Goal: Task Accomplishment & Management: Manage account settings

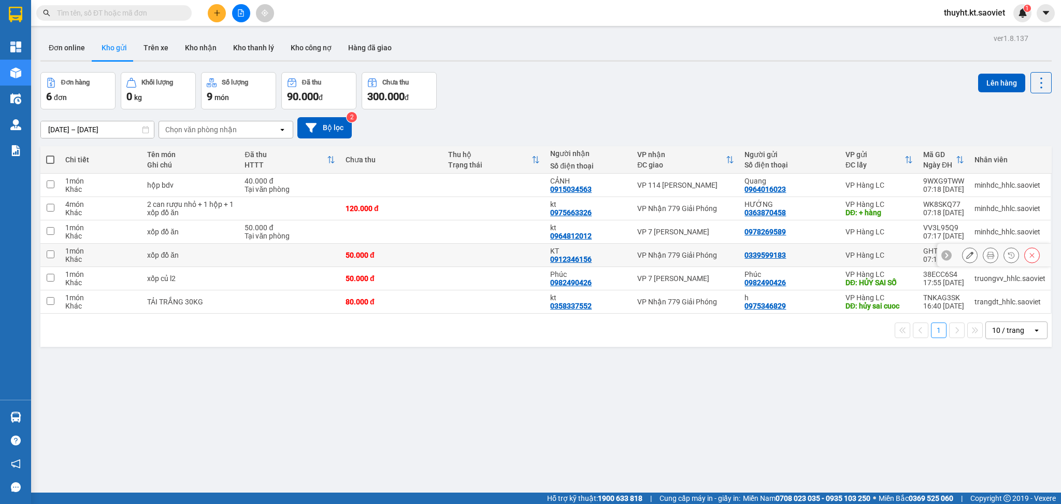
click at [504, 262] on td at bounding box center [494, 255] width 103 height 23
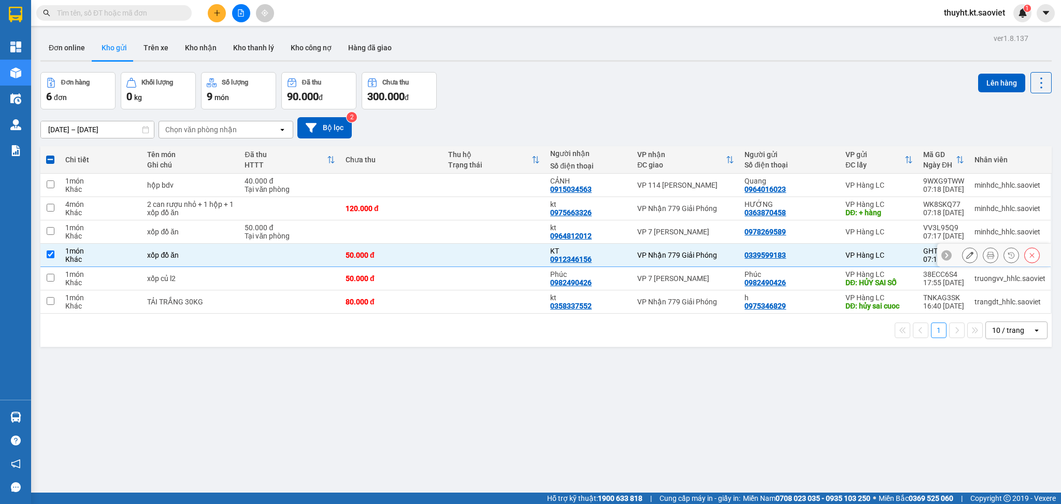
click at [68, 251] on div "1 món" at bounding box center [101, 251] width 72 height 8
checkbox input "false"
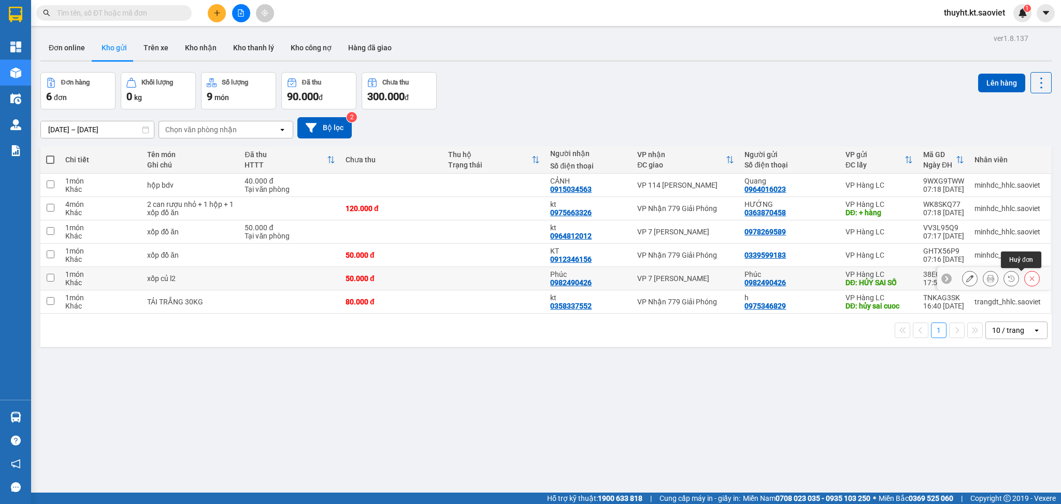
click at [1029, 278] on icon at bounding box center [1032, 278] width 7 height 7
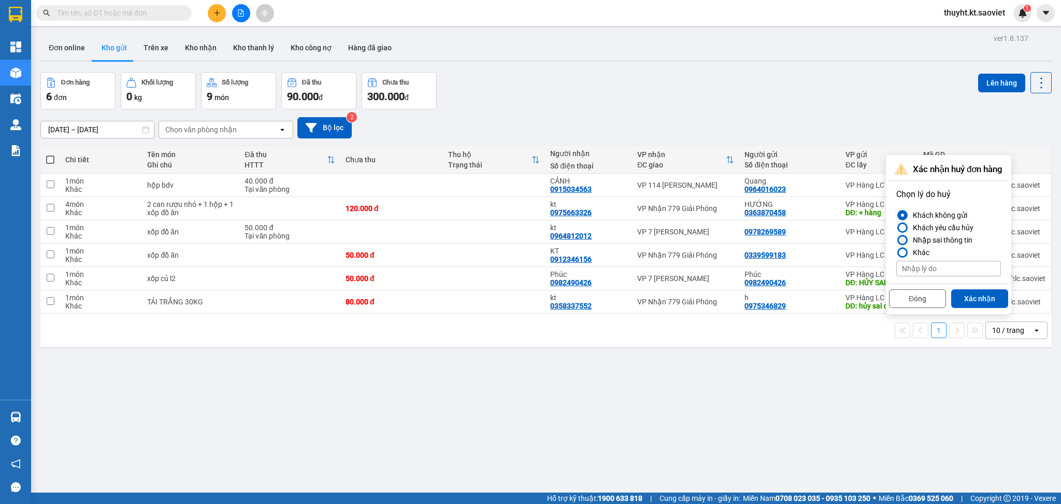
click at [919, 238] on div "Nhập sai thông tin" at bounding box center [941, 240] width 64 height 12
click at [896, 240] on input "Nhập sai thông tin" at bounding box center [896, 240] width 0 height 0
click at [984, 302] on button "Xác nhận" at bounding box center [979, 298] width 57 height 19
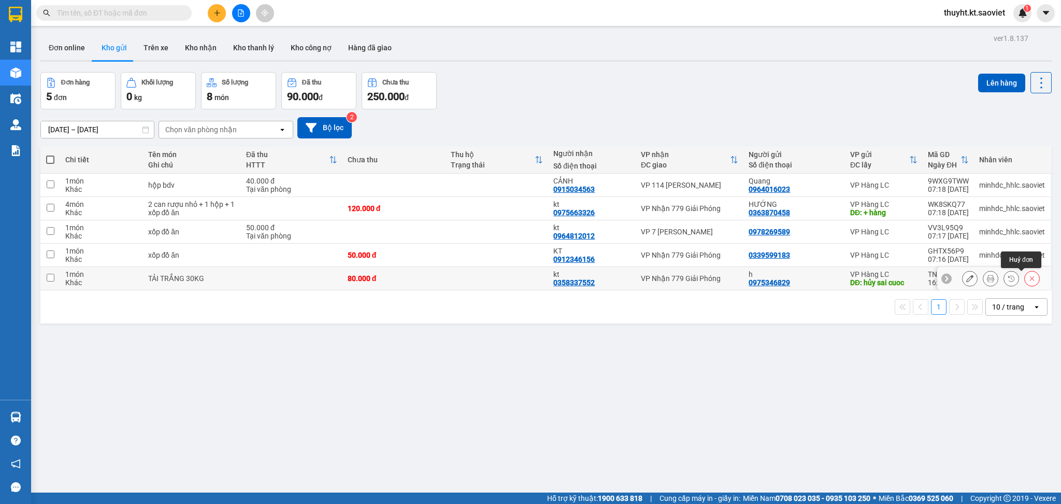
click at [1029, 276] on icon at bounding box center [1032, 278] width 7 height 7
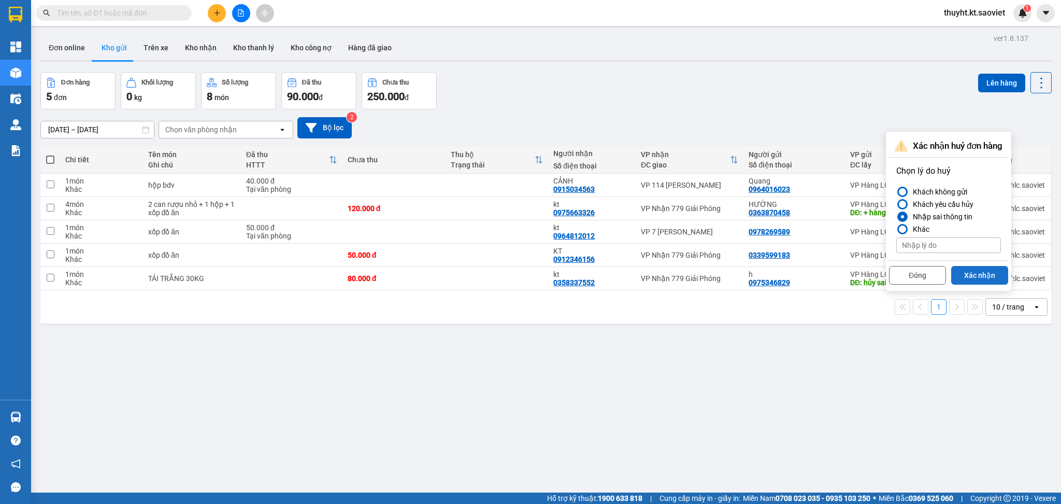
click at [972, 272] on button "Xác nhận" at bounding box center [979, 275] width 57 height 19
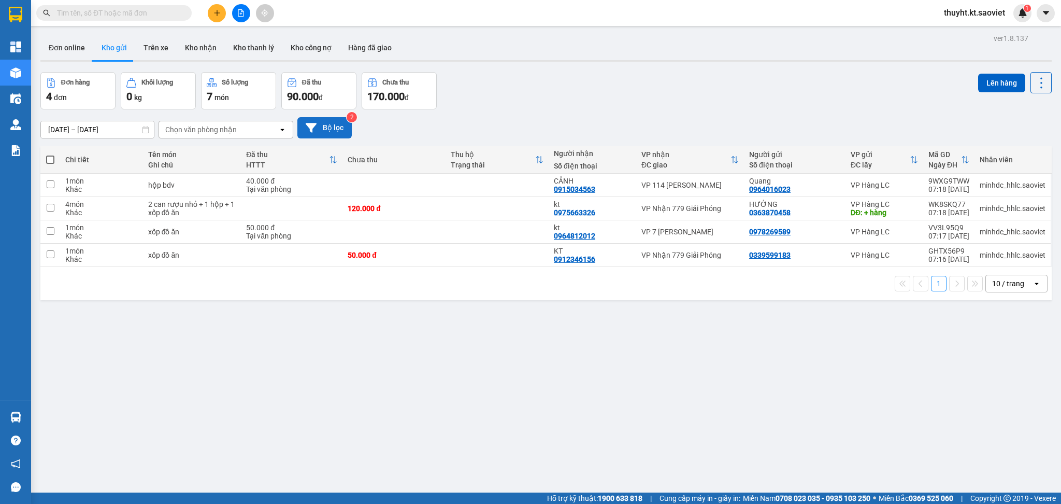
click at [337, 124] on button "Bộ lọc" at bounding box center [324, 127] width 54 height 21
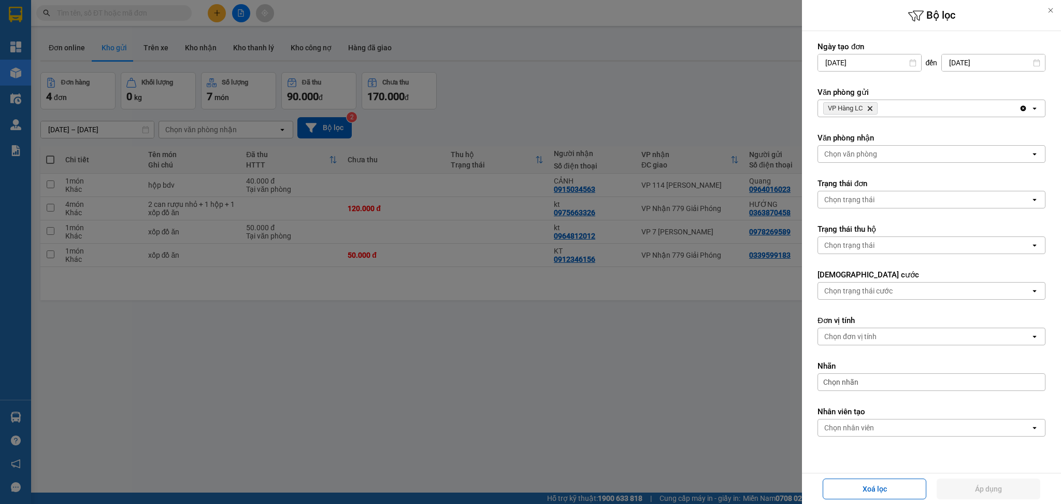
click at [943, 104] on div "VP Hàng LC Delete" at bounding box center [918, 108] width 201 height 17
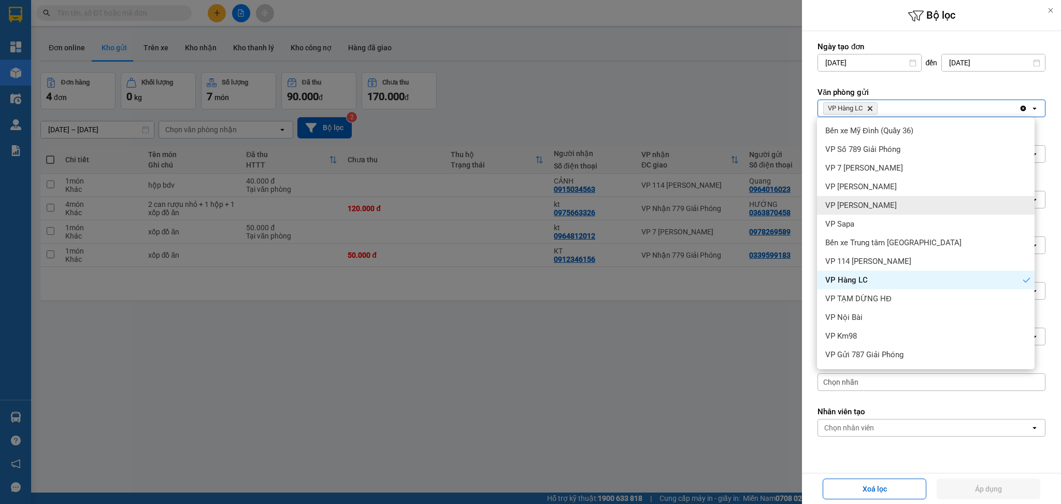
click at [891, 208] on div "VP Bảo Hà" at bounding box center [926, 205] width 218 height 19
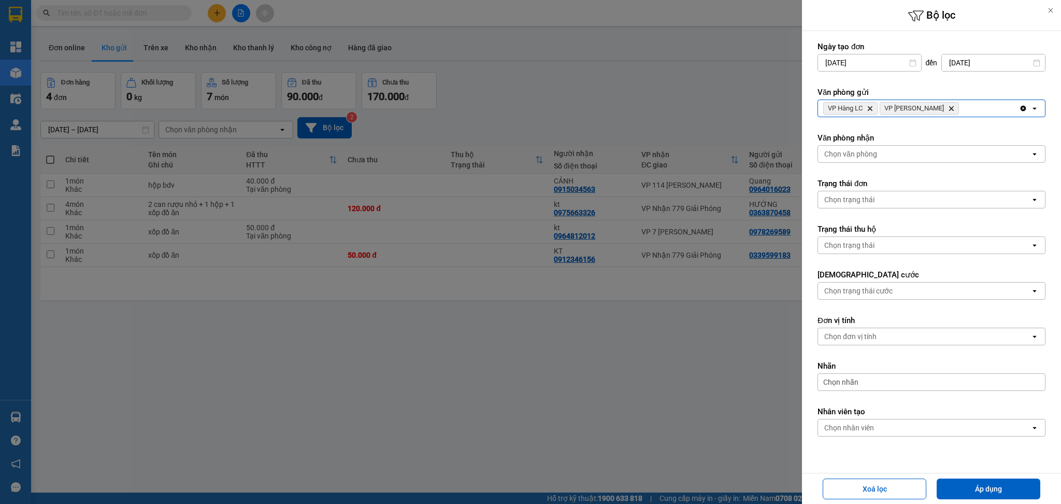
click at [954, 112] on div "VP Hàng LC Delete VP Bảo Hà Delete" at bounding box center [918, 108] width 201 height 17
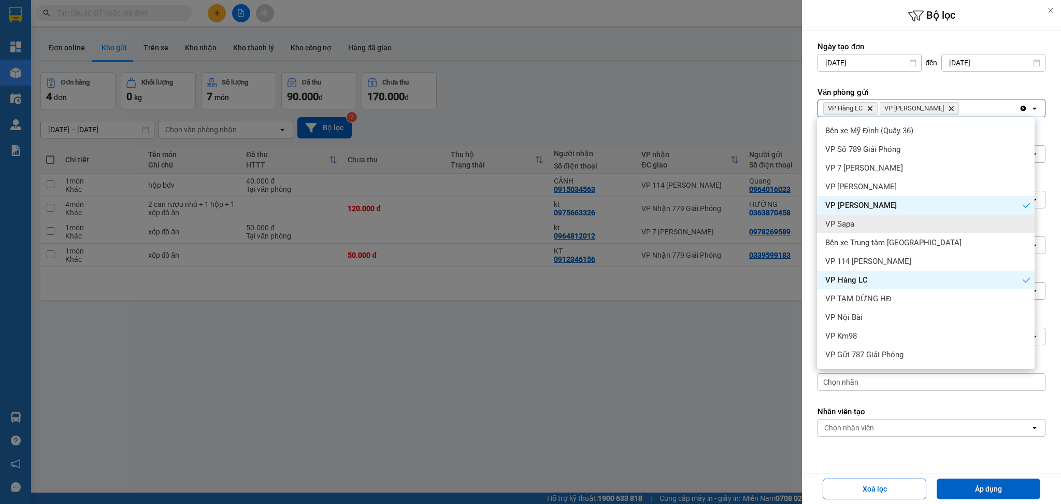
click at [895, 218] on div "VP Sapa" at bounding box center [926, 224] width 218 height 19
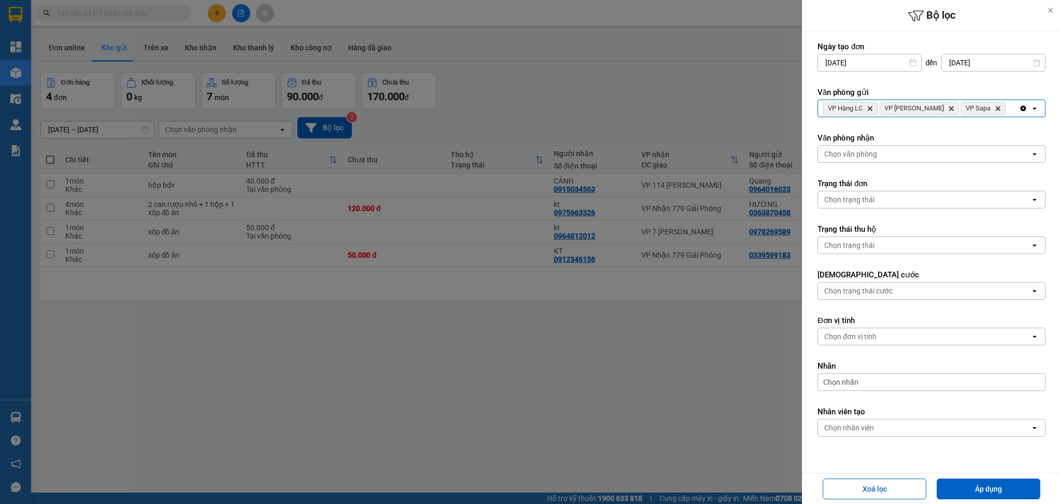
click at [985, 115] on div "VP Hàng LC Delete VP Bảo Hà Delete VP Sapa Delete" at bounding box center [918, 108] width 201 height 17
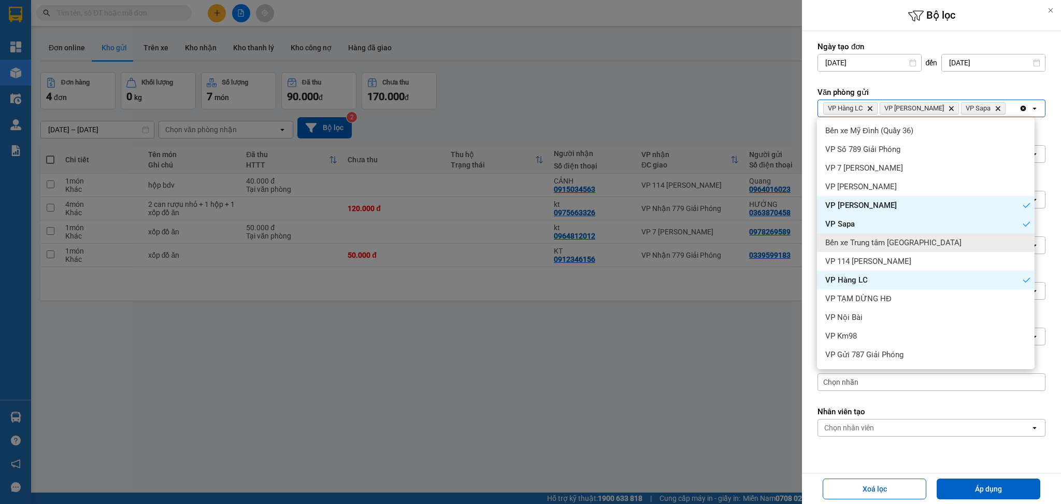
click at [880, 236] on div "Bến xe Trung tâm Lào Cai" at bounding box center [926, 242] width 218 height 19
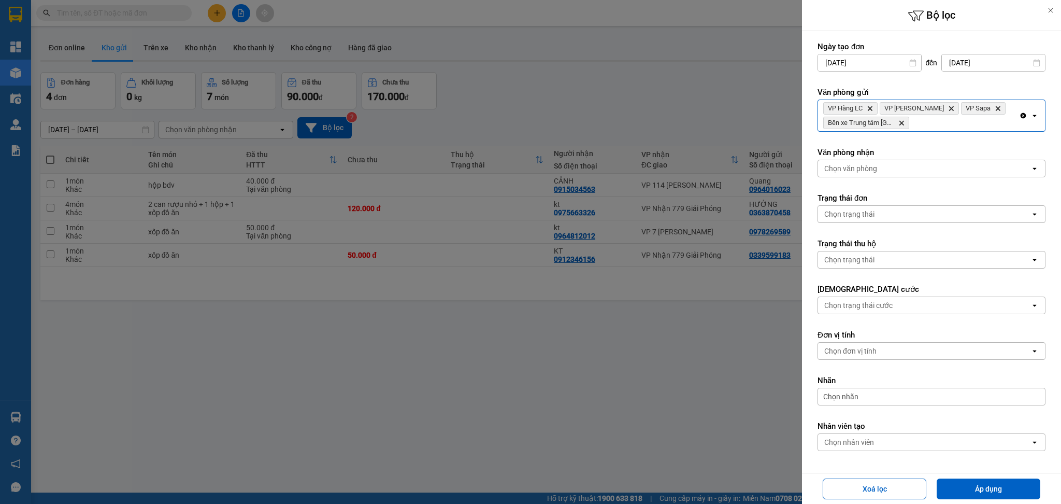
click at [950, 123] on div "VP Hàng LC Delete VP Bảo Hà Delete VP Sapa Delete Bến xe Trung tâm Lào Cai Dele…" at bounding box center [918, 115] width 201 height 31
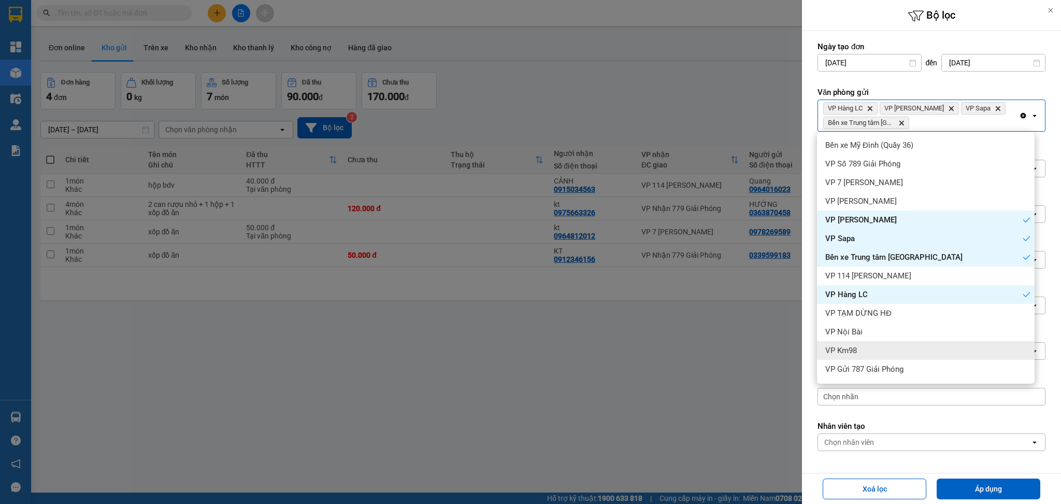
click at [933, 345] on div "VP Km98" at bounding box center [926, 350] width 218 height 19
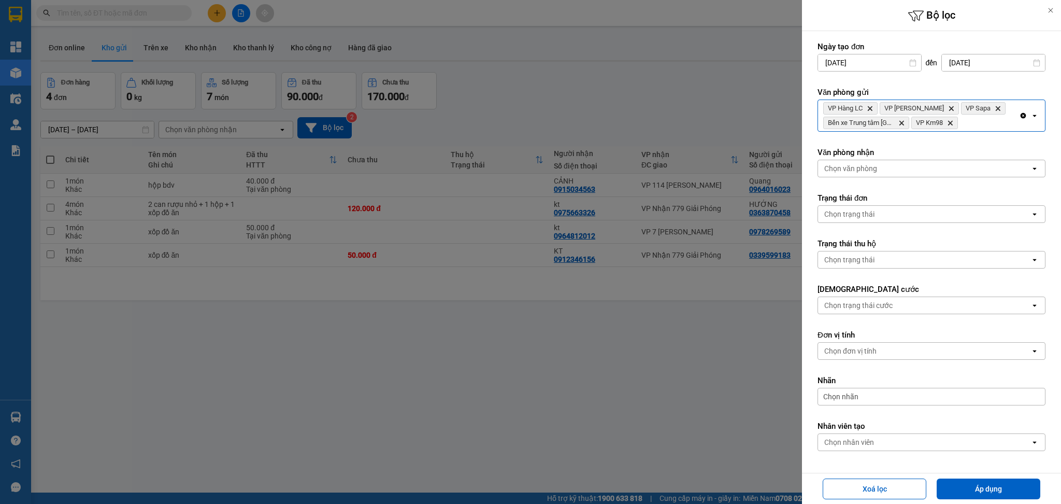
click at [988, 122] on div "VP Hàng LC Delete VP Bảo Hà Delete VP Sapa Delete Bến xe Trung tâm Lào Cai Dele…" at bounding box center [918, 115] width 201 height 31
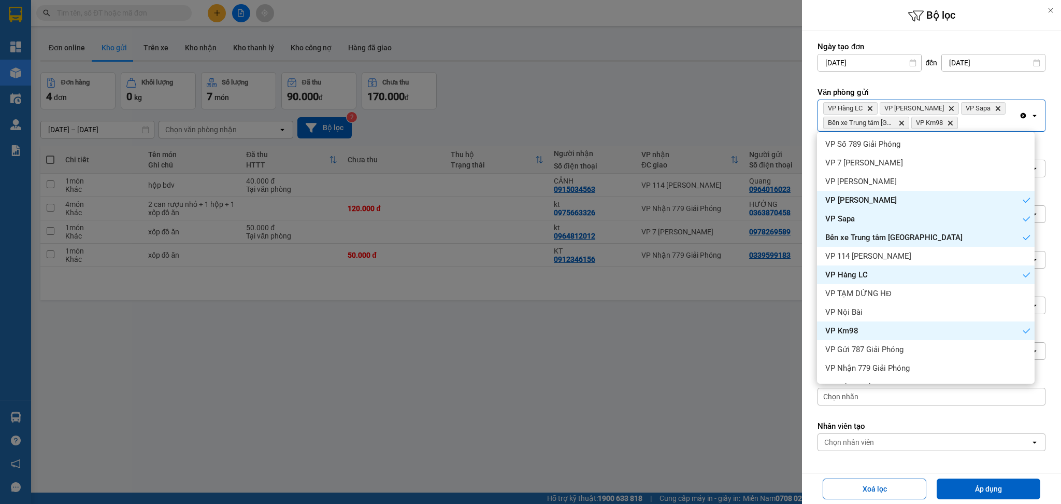
scroll to position [36, 0]
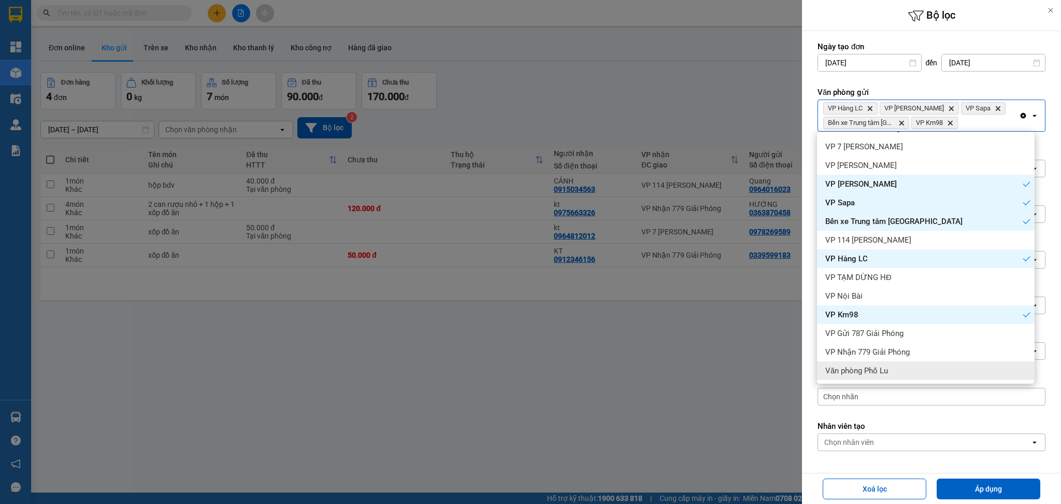
click at [897, 365] on div "Văn phòng Phố Lu" at bounding box center [926, 370] width 218 height 19
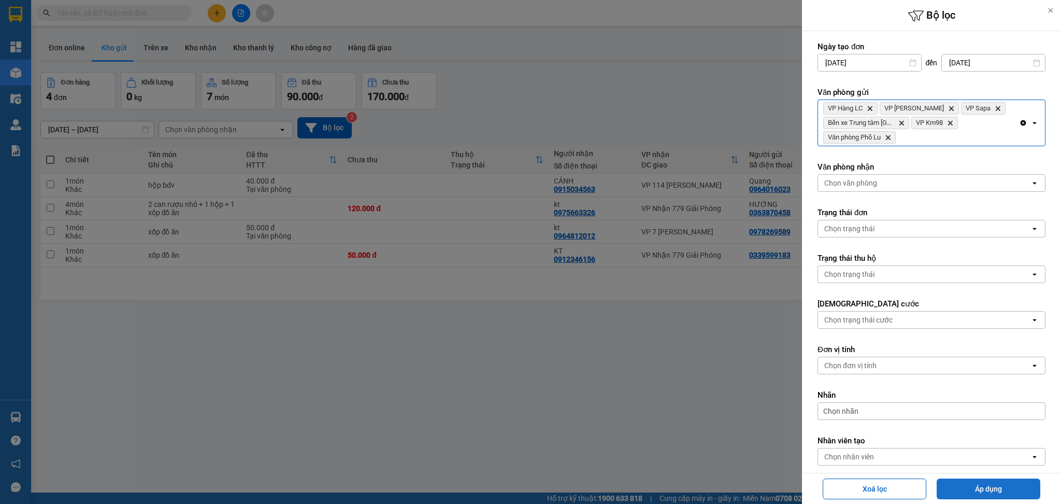
click at [996, 482] on button "Áp dụng" at bounding box center [989, 488] width 104 height 21
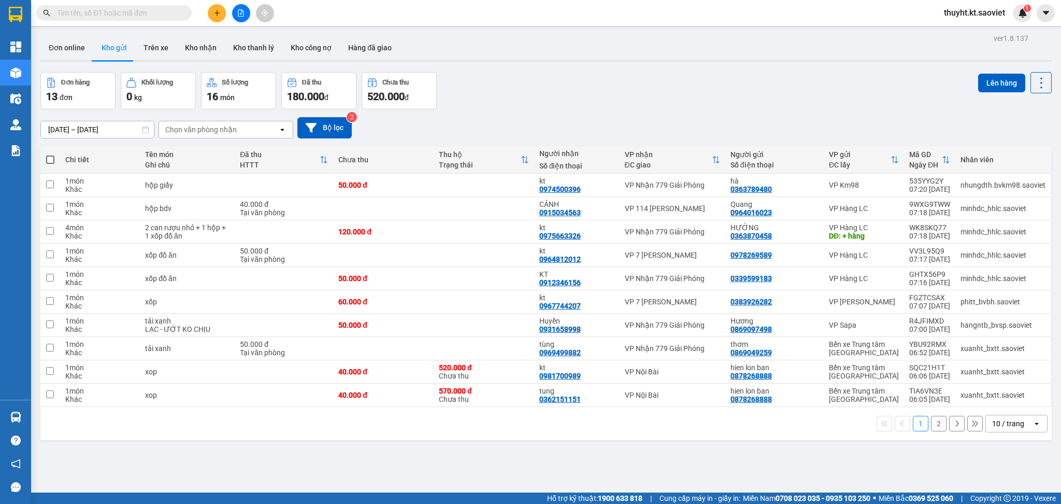
click at [1015, 427] on div "10 / trang" at bounding box center [1009, 423] width 47 height 17
click at [1010, 403] on span "100 / trang" at bounding box center [1001, 401] width 37 height 10
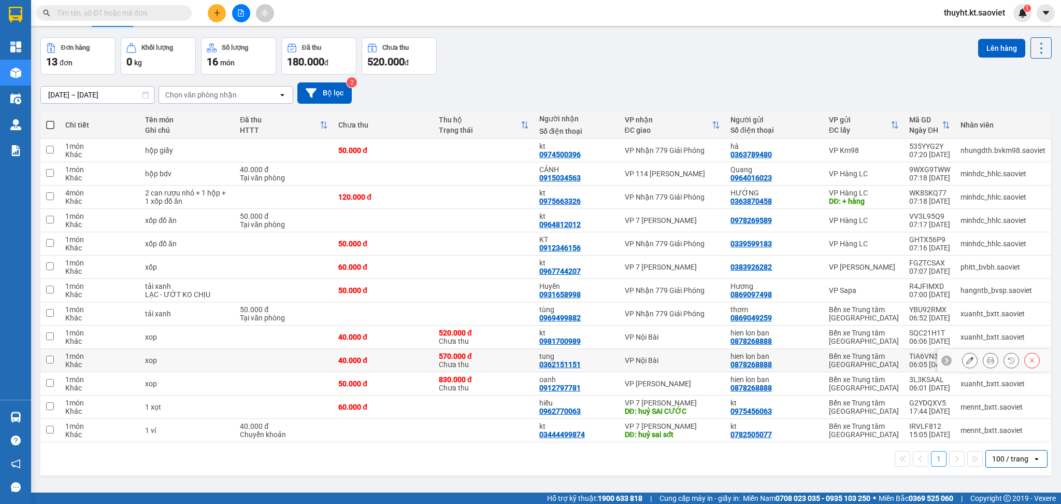
scroll to position [48, 0]
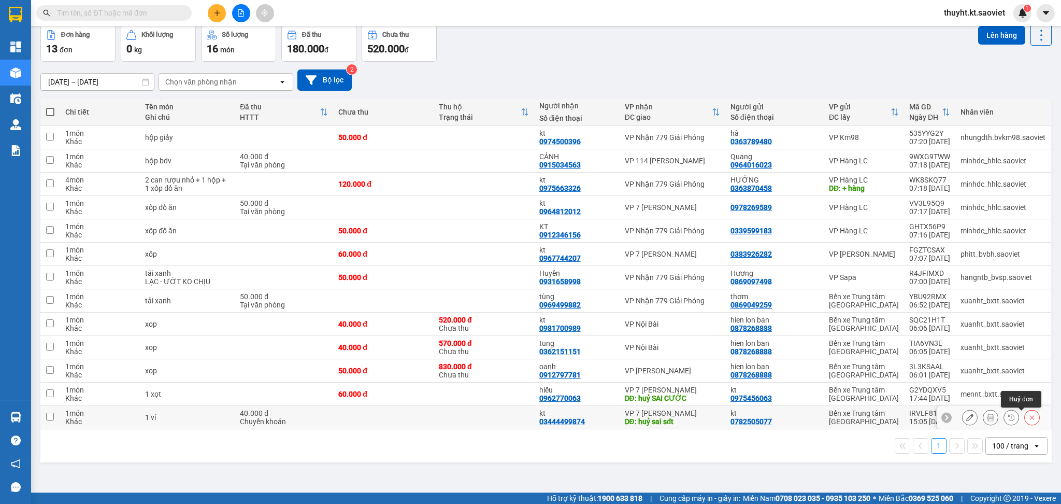
click at [1025, 413] on button at bounding box center [1032, 417] width 15 height 18
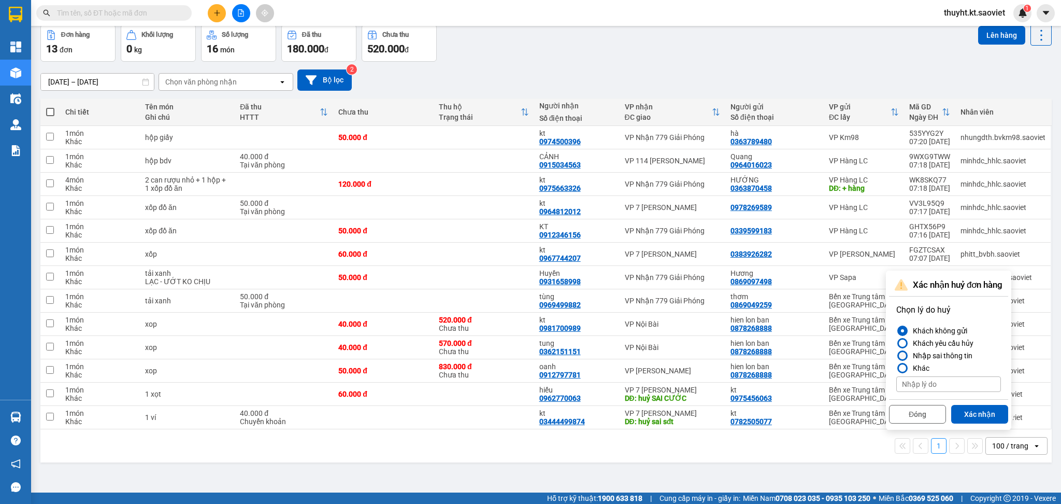
click at [923, 355] on div "Nhập sai thông tin" at bounding box center [941, 355] width 64 height 12
click at [896, 355] on input "Nhập sai thông tin" at bounding box center [896, 355] width 0 height 0
click at [976, 411] on button "Xác nhận" at bounding box center [979, 414] width 57 height 19
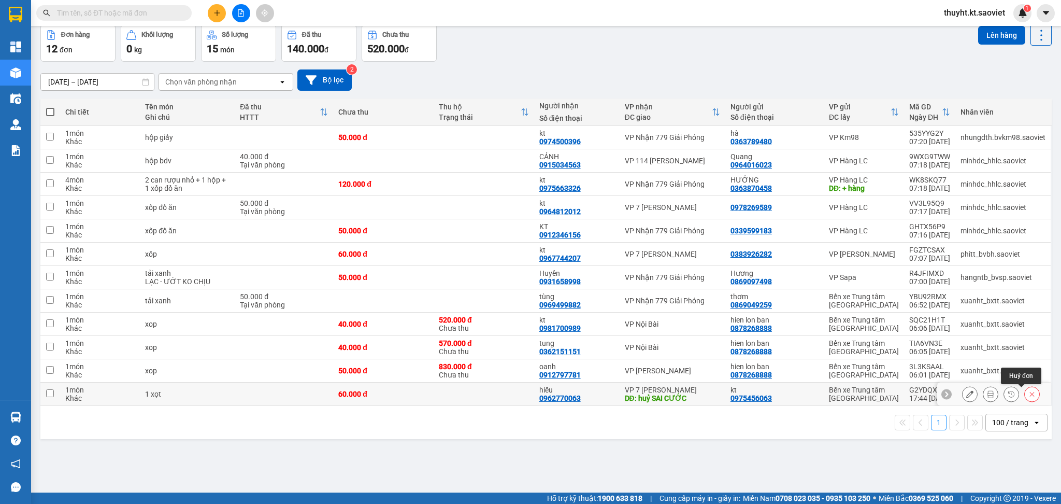
click at [1025, 390] on button at bounding box center [1032, 394] width 15 height 18
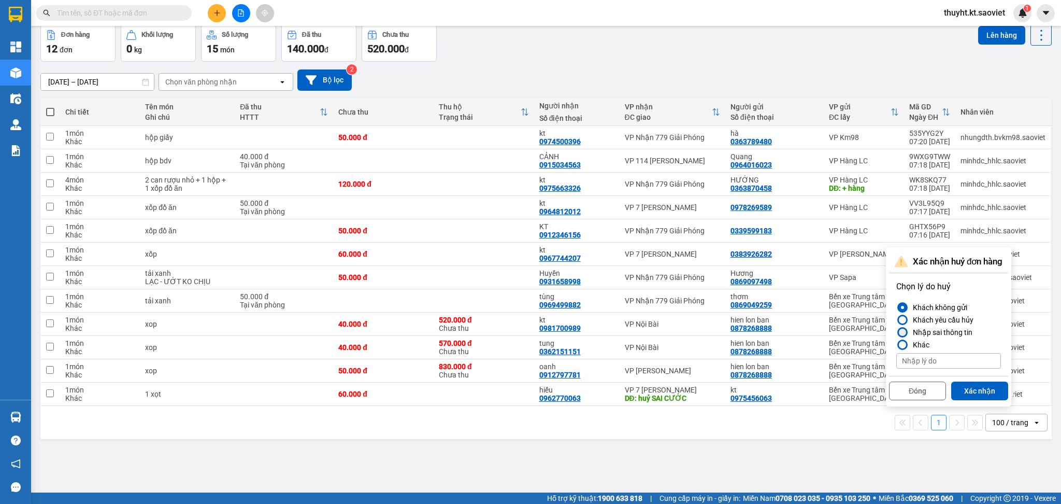
click at [941, 329] on div "Nhập sai thông tin" at bounding box center [941, 332] width 64 height 12
click at [896, 332] on input "Nhập sai thông tin" at bounding box center [896, 332] width 0 height 0
click at [973, 385] on button "Xác nhận" at bounding box center [979, 390] width 57 height 19
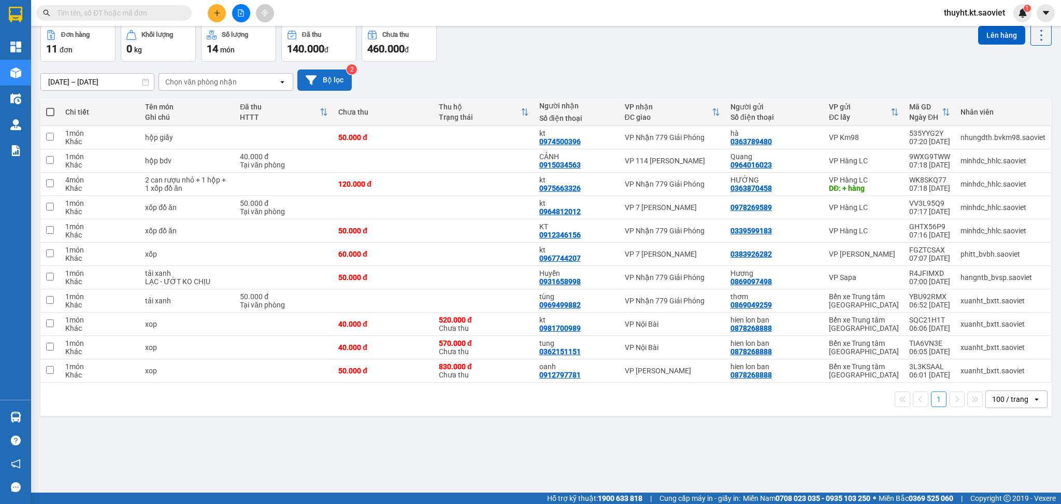
click at [326, 73] on button "Bộ lọc" at bounding box center [324, 79] width 54 height 21
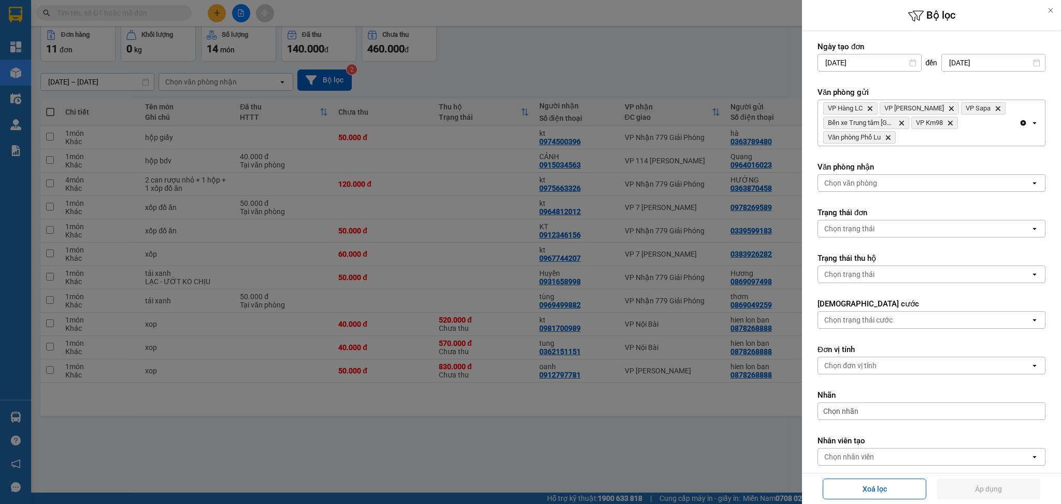
click at [923, 144] on div "VP Hàng LC Delete VP Bảo Hà Delete VP Sapa Delete Bến xe Trung tâm Lào Cai Dele…" at bounding box center [918, 123] width 201 height 46
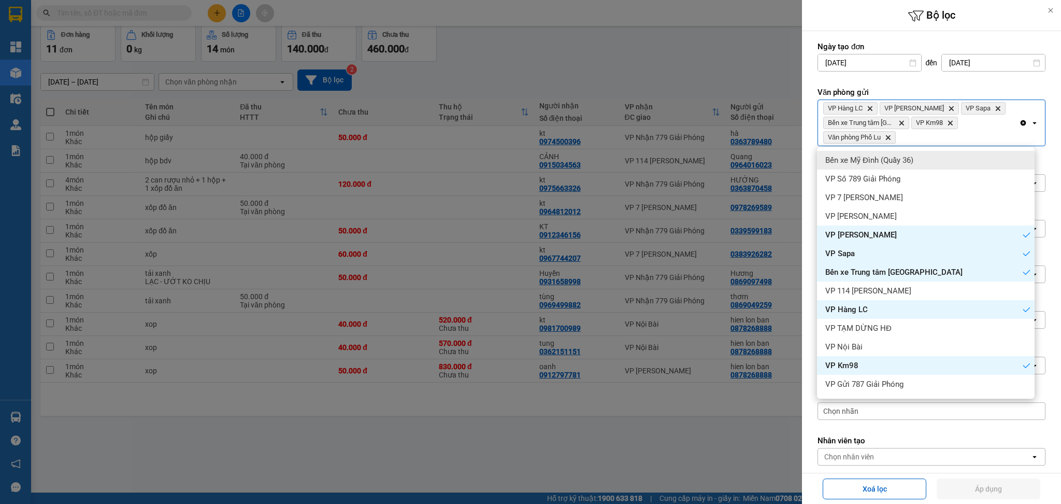
click at [955, 163] on div "Bến xe Mỹ Đình (Quầy 36)" at bounding box center [926, 160] width 218 height 19
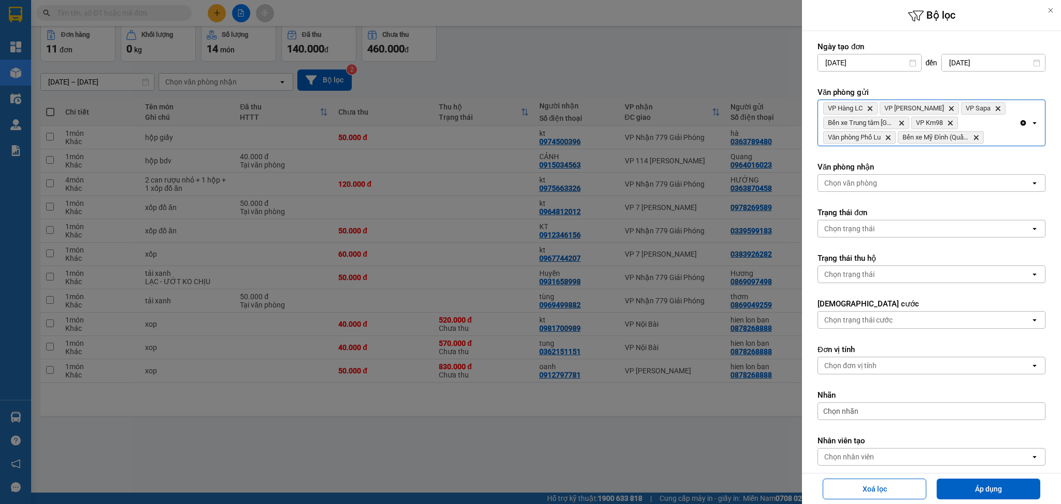
click at [1001, 142] on div "VP Hàng LC Delete VP Bảo Hà Delete VP Sapa Delete Bến xe Trung tâm Lào Cai Dele…" at bounding box center [918, 123] width 201 height 46
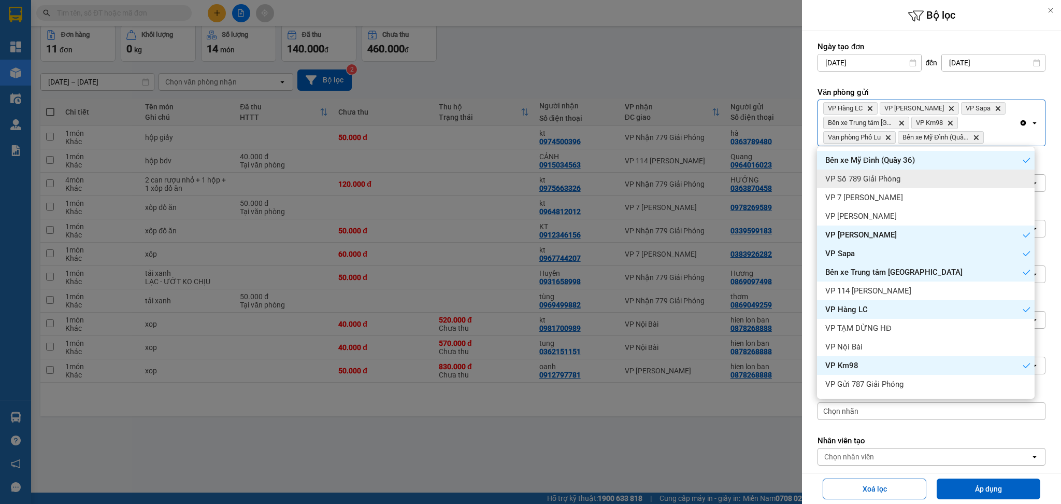
click at [966, 178] on div "VP Số 789 Giải Phóng" at bounding box center [926, 178] width 218 height 19
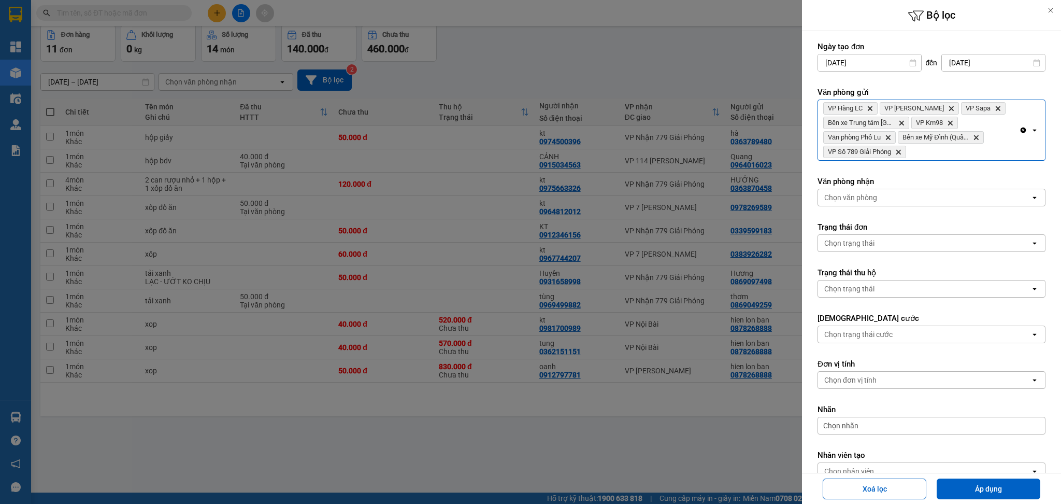
click at [973, 156] on div "VP Hàng LC Delete VP Bảo Hà Delete VP Sapa Delete Bến xe Trung tâm Lào Cai Dele…" at bounding box center [918, 130] width 201 height 60
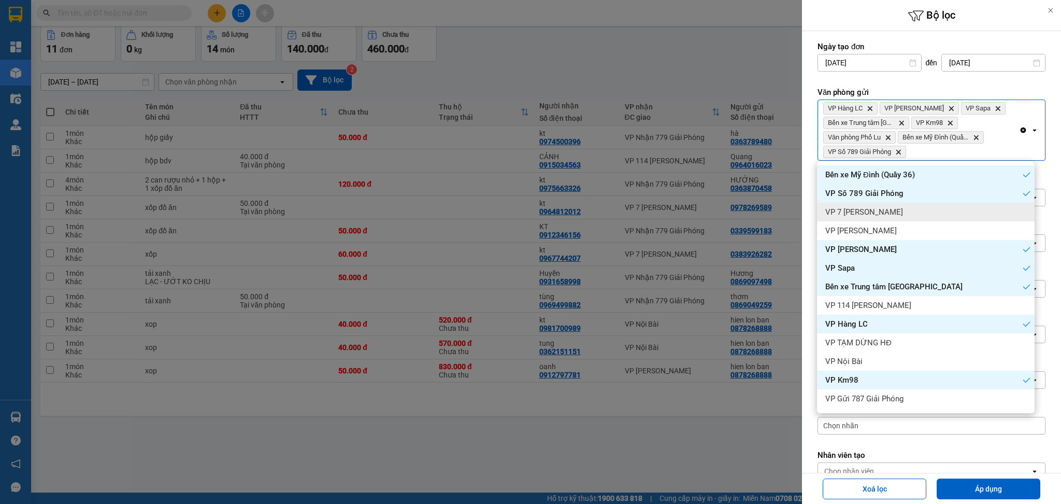
click at [950, 215] on div "VP 7 Phạm Văn Đồng" at bounding box center [926, 212] width 218 height 19
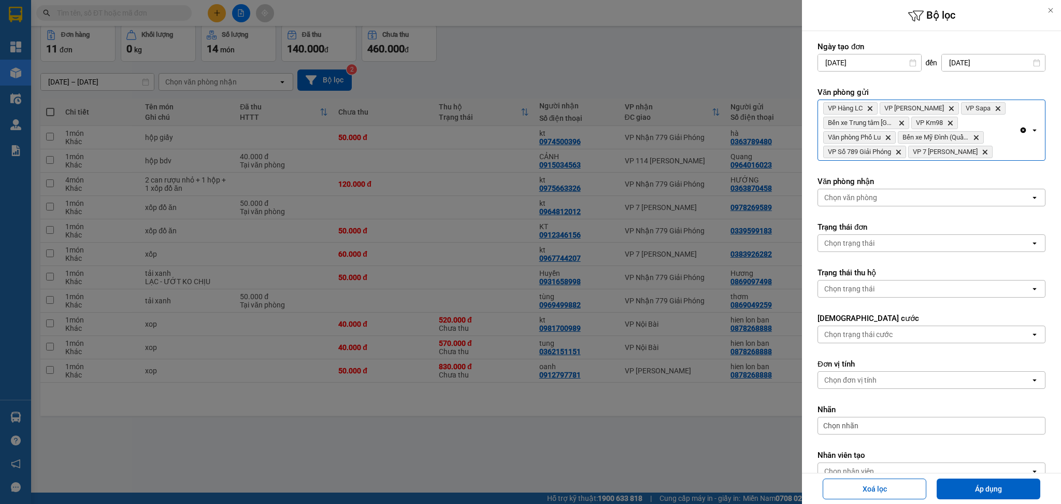
click at [1006, 153] on div "VP Hàng LC Delete VP Bảo Hà Delete VP Sapa Delete Bến xe Trung tâm Lào Cai Dele…" at bounding box center [918, 130] width 201 height 60
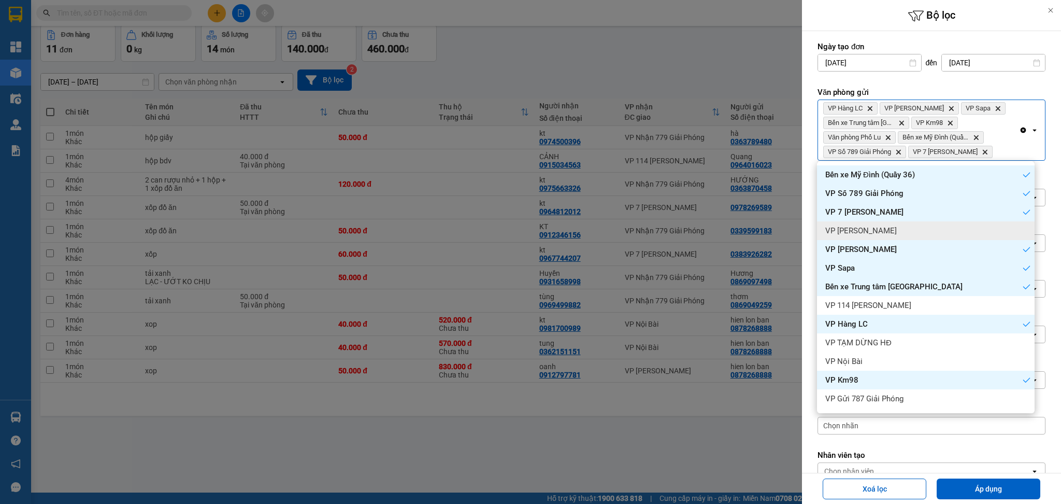
click at [949, 231] on div "VP Gia Lâm" at bounding box center [926, 230] width 218 height 19
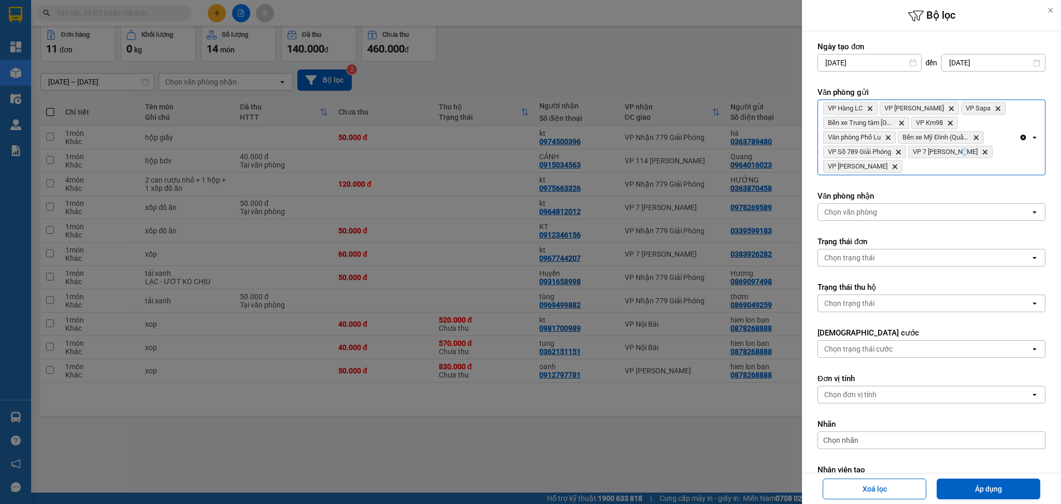
click at [966, 170] on div "VP Hàng LC Delete VP Bảo Hà Delete VP Sapa Delete Bến xe Trung tâm Lào Cai Dele…" at bounding box center [918, 137] width 201 height 75
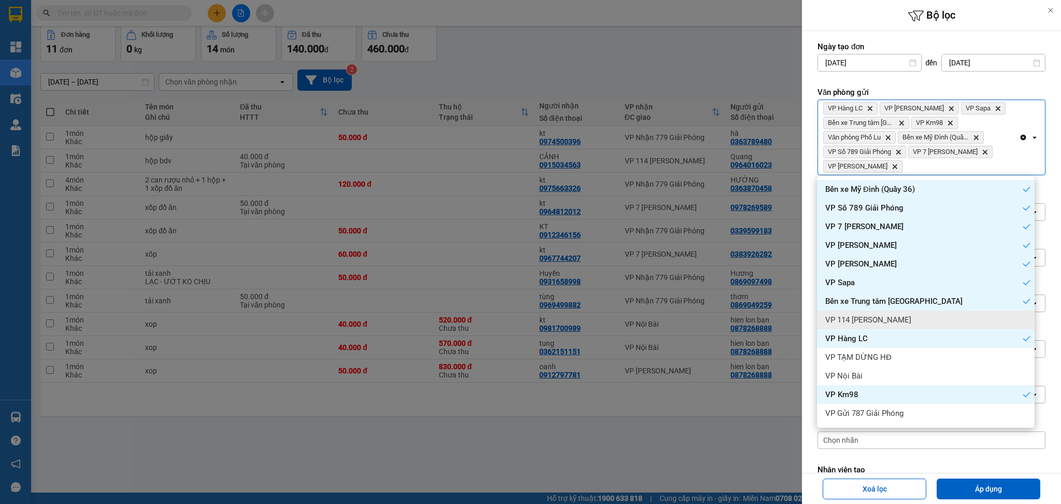
click at [943, 313] on div "VP 114 Trần Nhật Duật" at bounding box center [926, 319] width 218 height 19
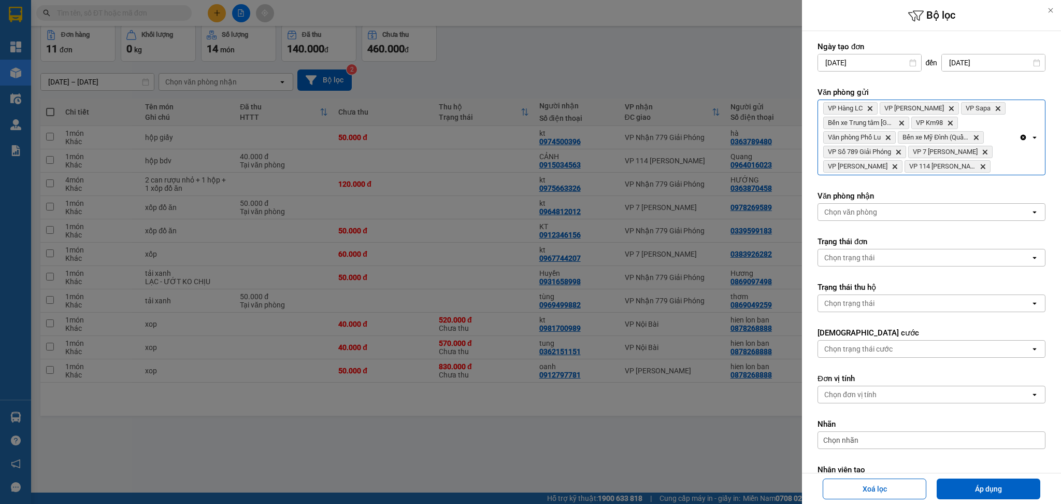
click at [990, 177] on form "Ngày tạo đơn 10/08/2025 Press the down arrow key to interact with the calendar …" at bounding box center [932, 291] width 228 height 500
click at [990, 163] on div "VP Hàng LC Delete VP Bảo Hà Delete VP Sapa Delete Bến xe Trung tâm Lào Cai Dele…" at bounding box center [918, 137] width 201 height 75
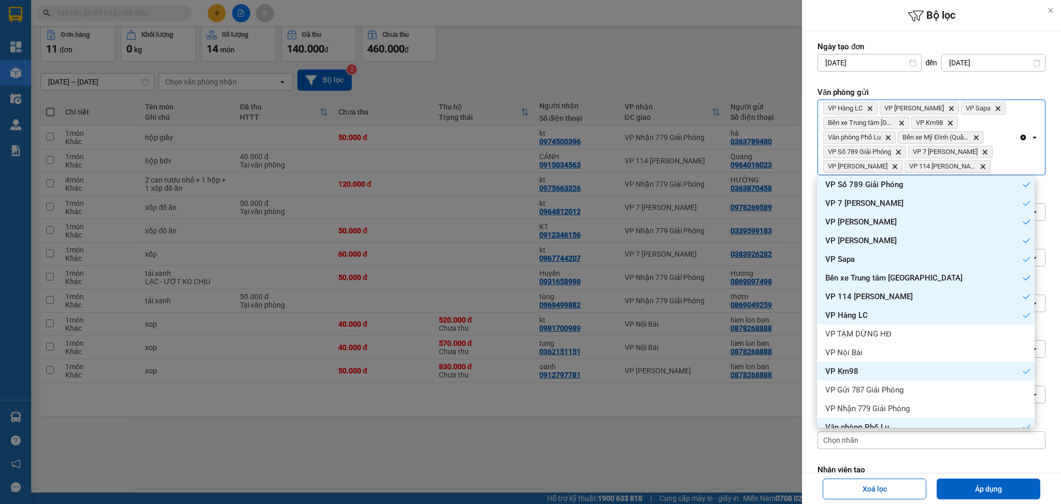
scroll to position [36, 0]
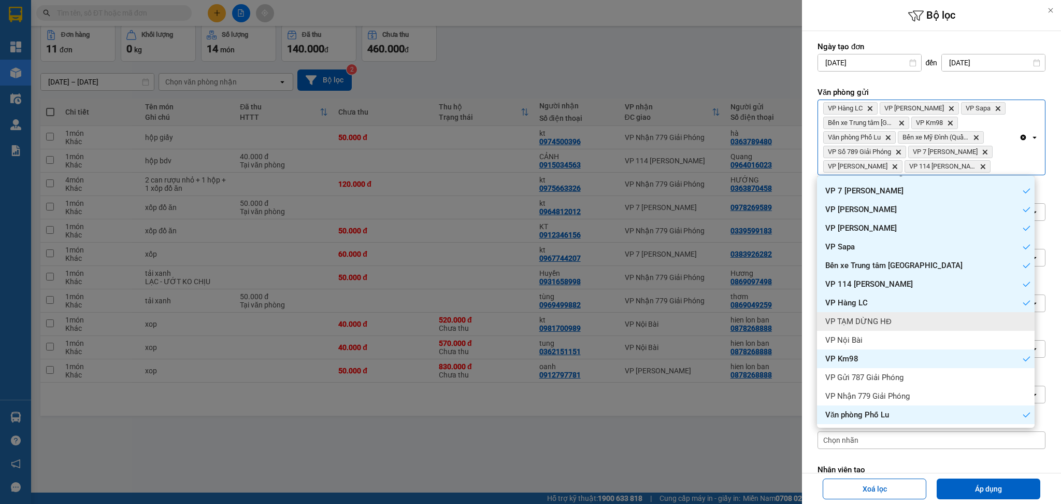
click at [946, 316] on div "VP TẠM DỪNG HĐ" at bounding box center [926, 321] width 218 height 19
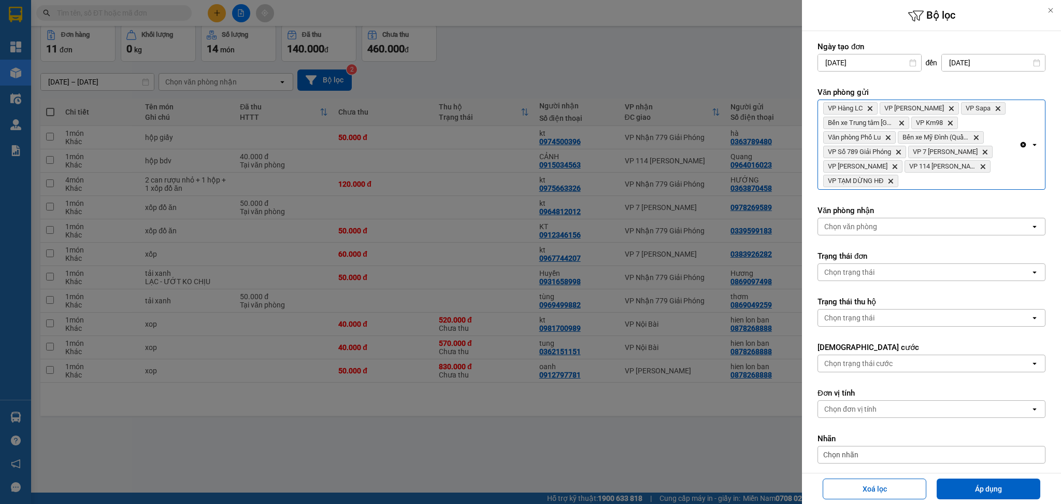
click at [991, 177] on div "VP Hàng LC Delete VP Bảo Hà Delete VP Sapa Delete Bến xe Trung tâm Lào Cai Dele…" at bounding box center [918, 144] width 201 height 89
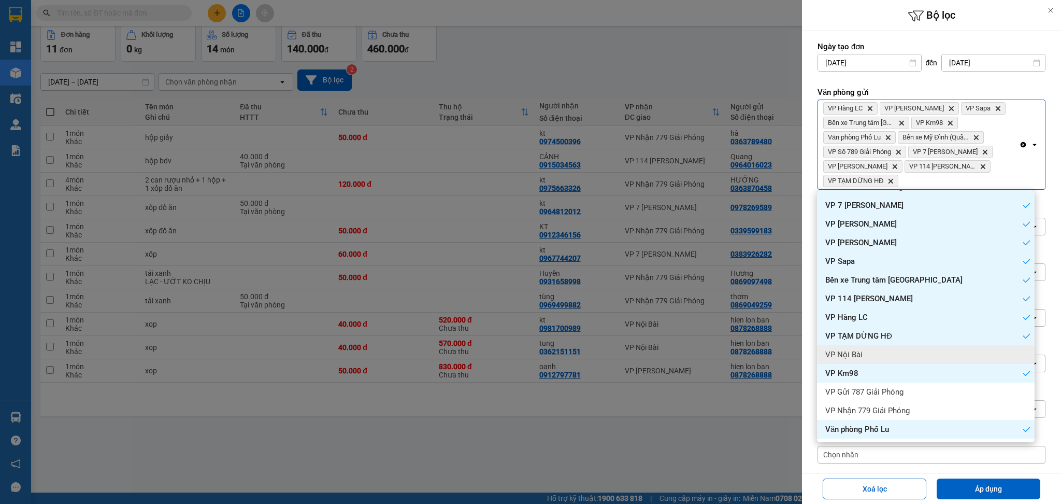
click at [943, 353] on div "VP Nội Bài" at bounding box center [926, 354] width 218 height 19
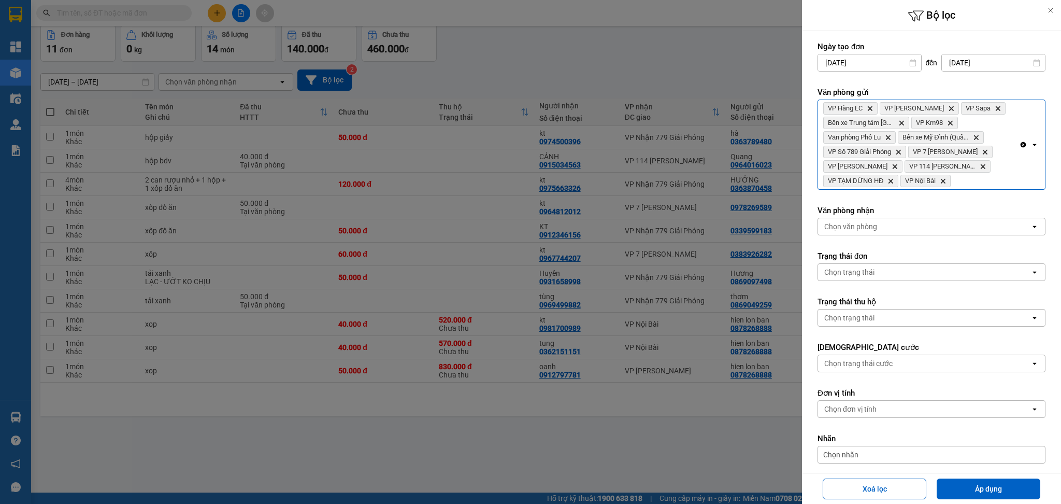
click at [1005, 187] on div "VP Hàng LC Delete VP Bảo Hà Delete VP Sapa Delete Bến xe Trung tâm Lào Cai Dele…" at bounding box center [918, 144] width 201 height 89
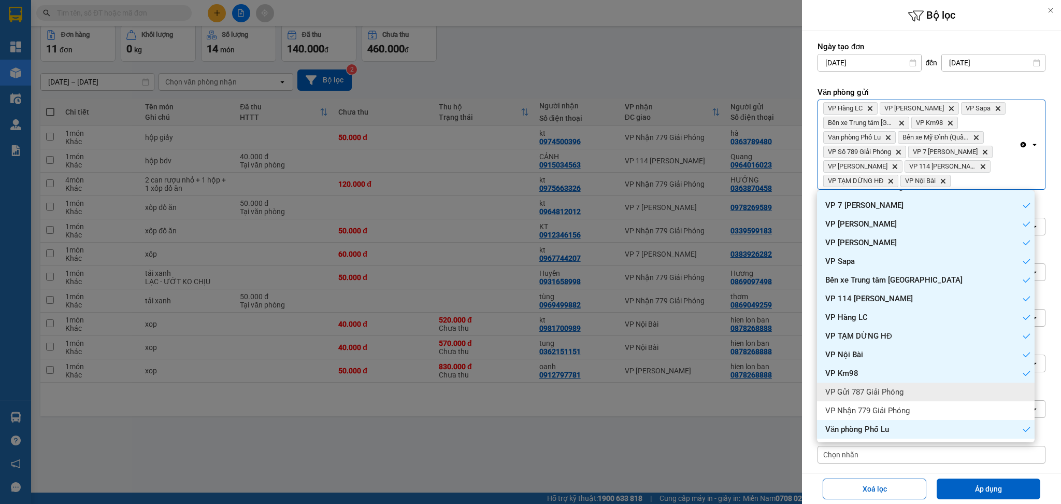
click at [940, 390] on div "VP Gửi 787 Giải Phóng" at bounding box center [926, 391] width 218 height 19
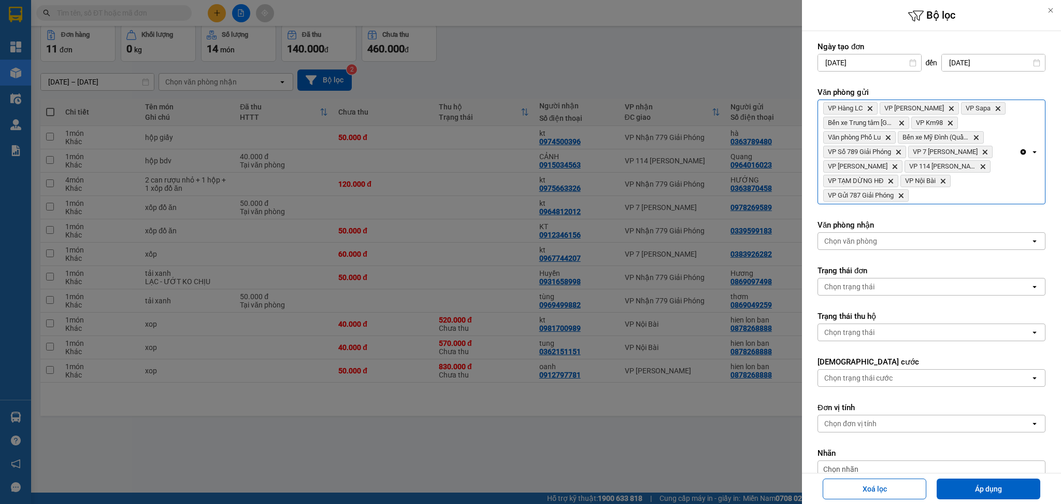
click at [1019, 185] on div "Clear all open" at bounding box center [1032, 152] width 26 height 104
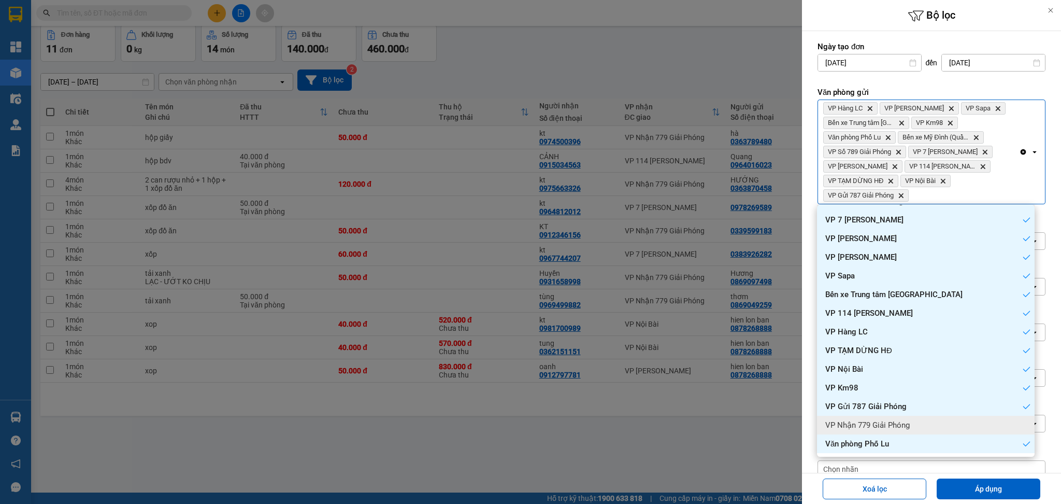
click at [948, 419] on div "VP Nhận 779 Giải Phóng" at bounding box center [926, 425] width 218 height 19
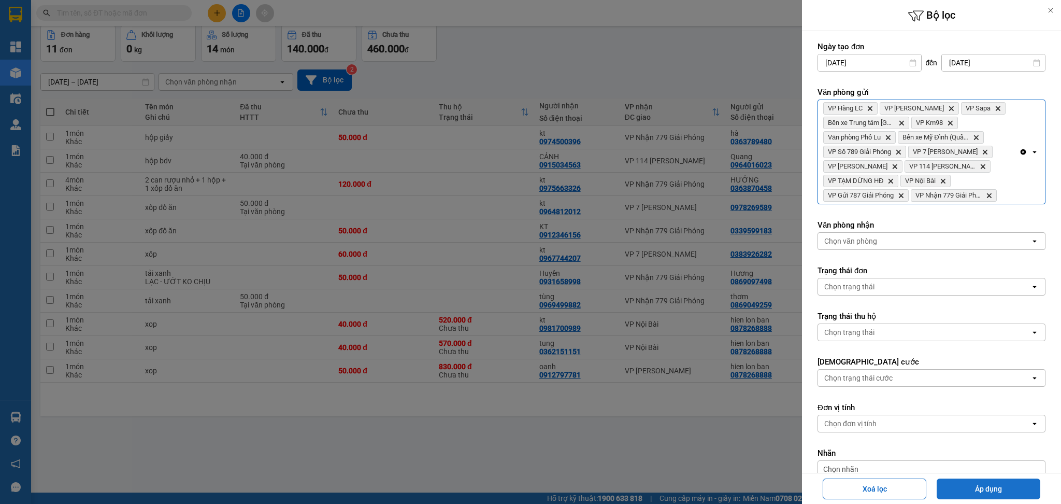
click at [974, 489] on button "Áp dụng" at bounding box center [989, 488] width 104 height 21
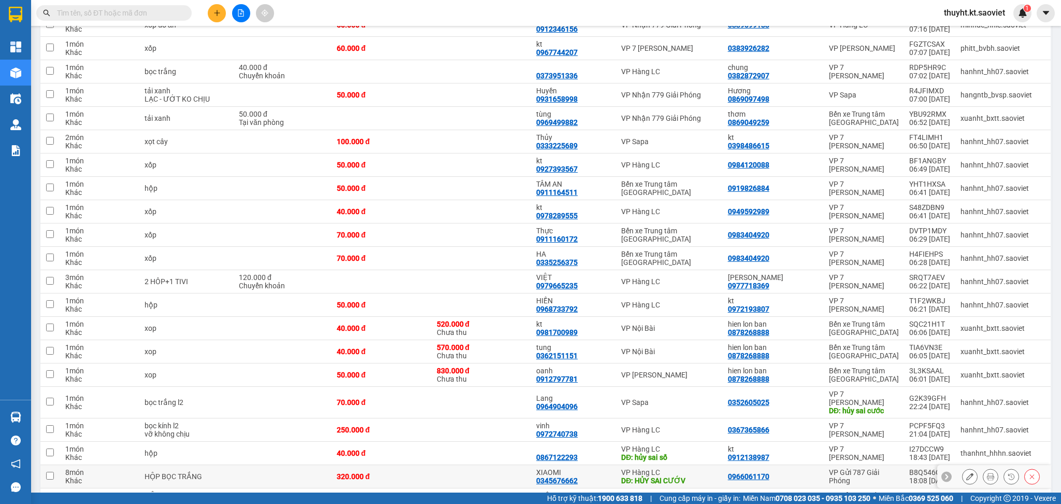
scroll to position [340, 0]
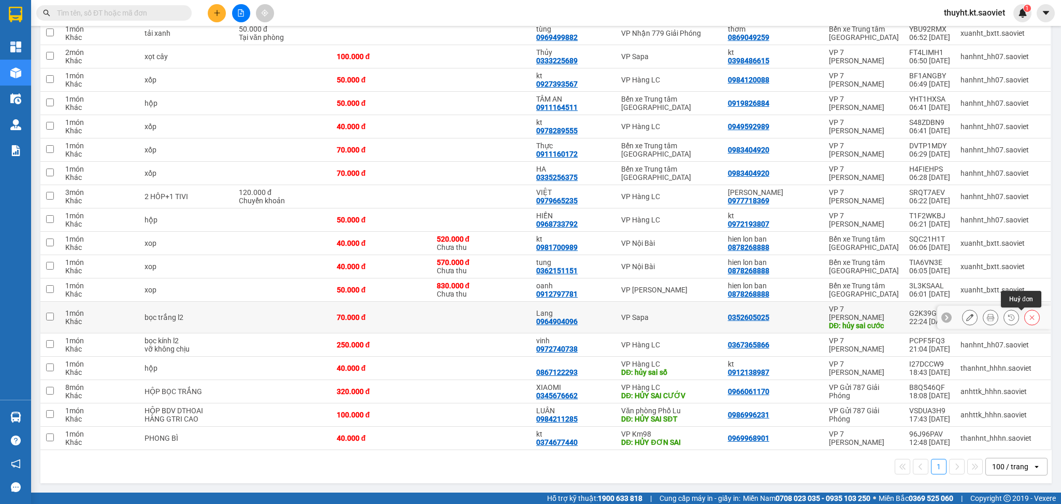
click at [1029, 316] on icon at bounding box center [1032, 316] width 7 height 7
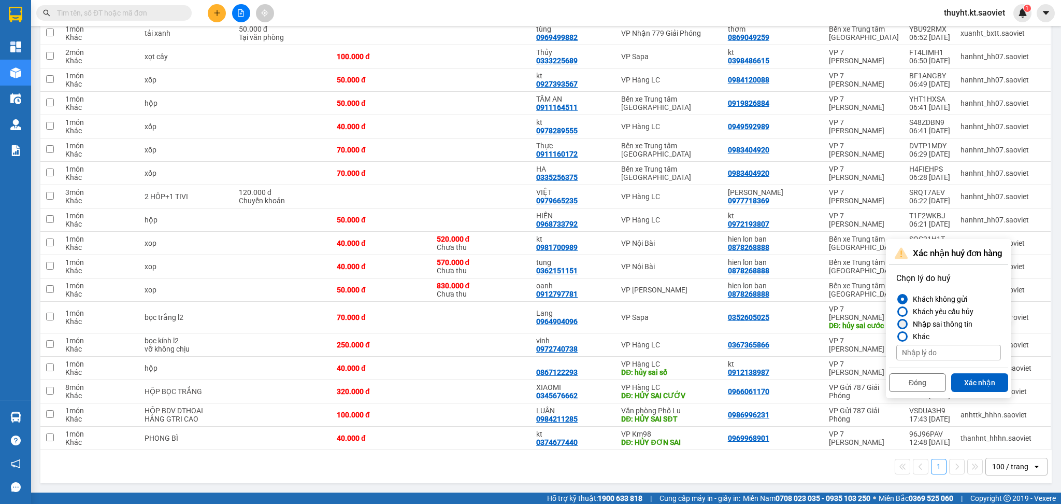
click at [936, 320] on div "Nhập sai thông tin" at bounding box center [941, 324] width 64 height 12
click at [896, 324] on input "Nhập sai thông tin" at bounding box center [896, 324] width 0 height 0
click at [982, 378] on button "Xác nhận" at bounding box center [979, 382] width 57 height 19
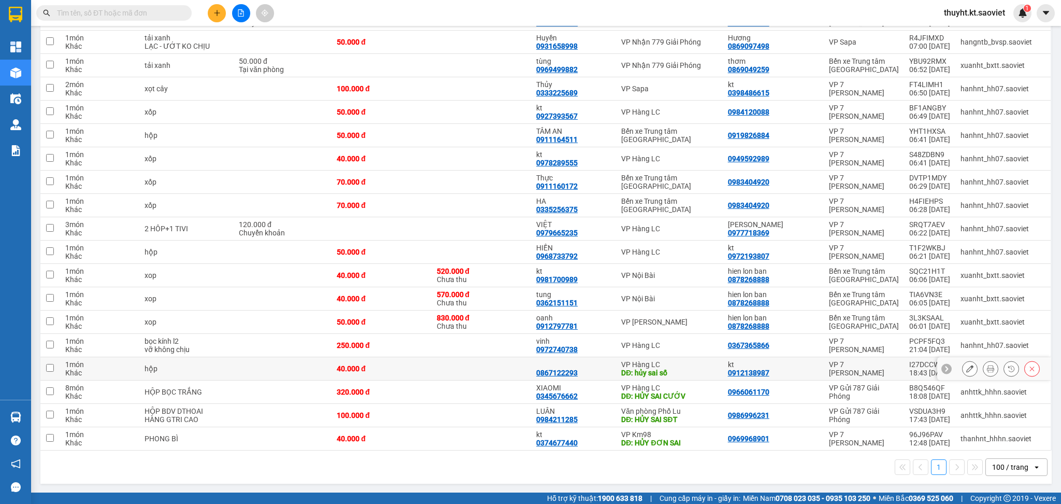
scroll to position [332, 0]
click at [1025, 364] on button at bounding box center [1032, 368] width 15 height 18
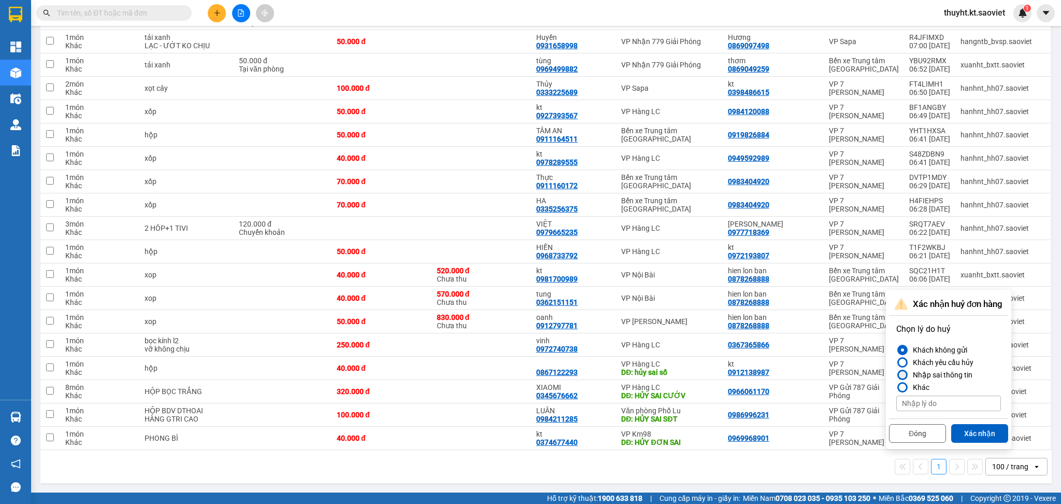
click at [944, 374] on div "Nhập sai thông tin" at bounding box center [941, 374] width 64 height 12
click at [896, 375] on input "Nhập sai thông tin" at bounding box center [896, 375] width 0 height 0
click at [977, 433] on button "Xác nhận" at bounding box center [979, 433] width 57 height 19
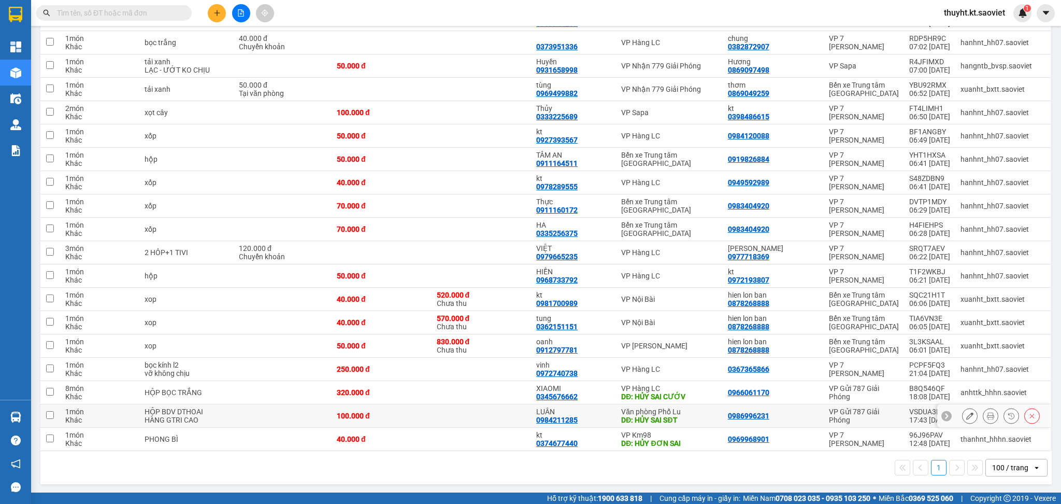
scroll to position [308, 0]
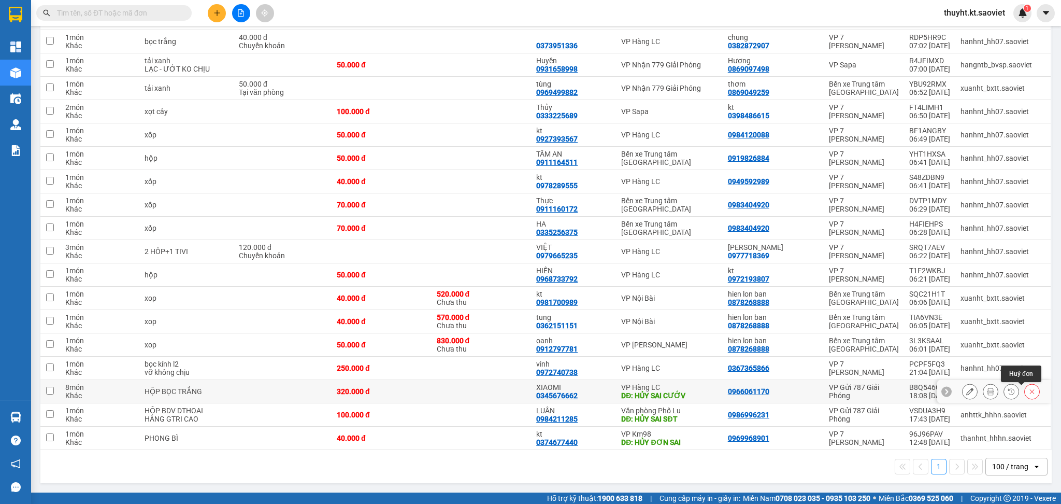
click at [1029, 390] on icon at bounding box center [1032, 391] width 7 height 7
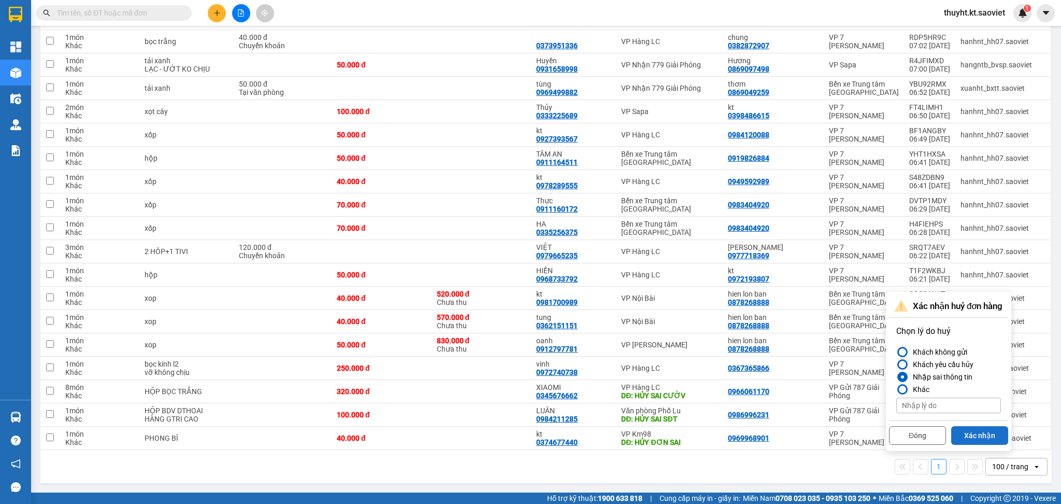
click at [974, 435] on button "Xác nhận" at bounding box center [979, 435] width 57 height 19
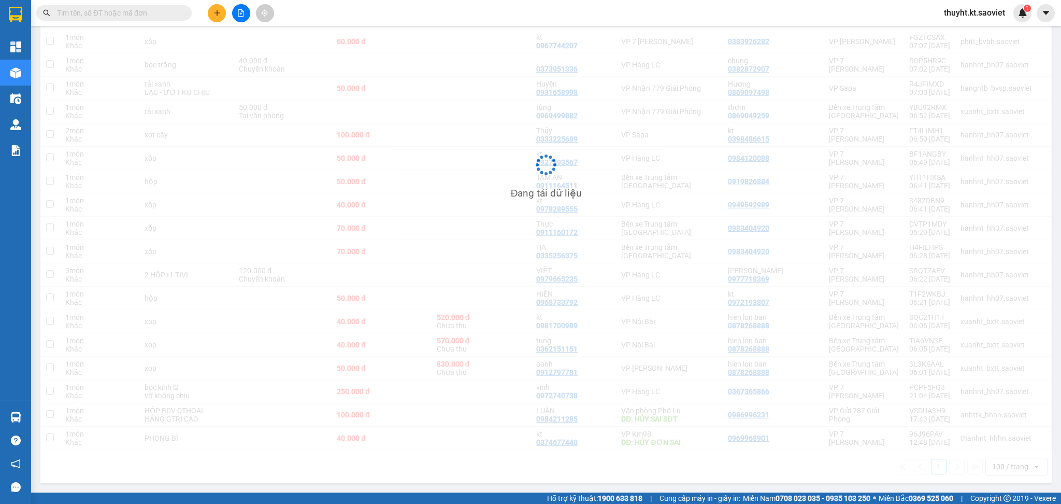
scroll to position [284, 0]
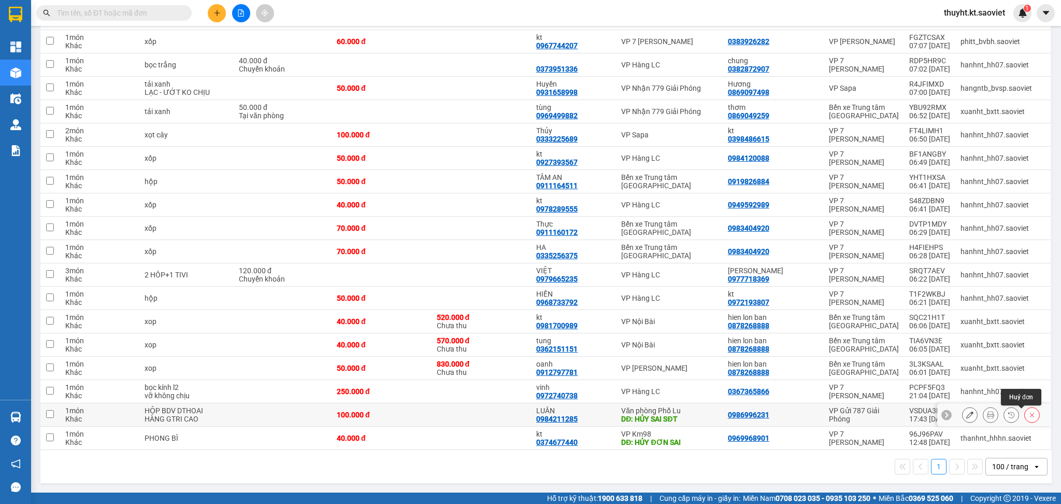
click at [1025, 416] on button at bounding box center [1032, 415] width 15 height 18
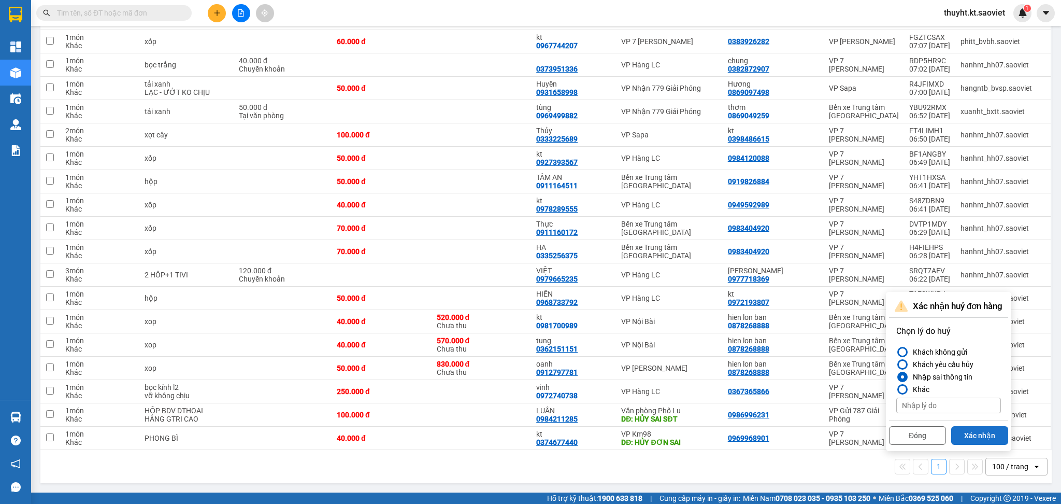
click at [980, 435] on button "Xác nhận" at bounding box center [979, 435] width 57 height 19
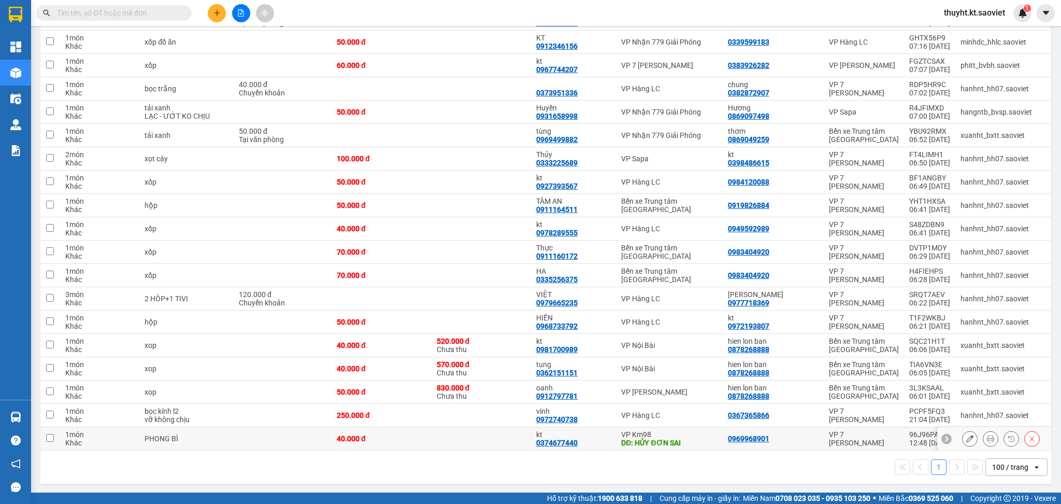
scroll to position [261, 0]
click at [1030, 440] on icon at bounding box center [1032, 438] width 5 height 5
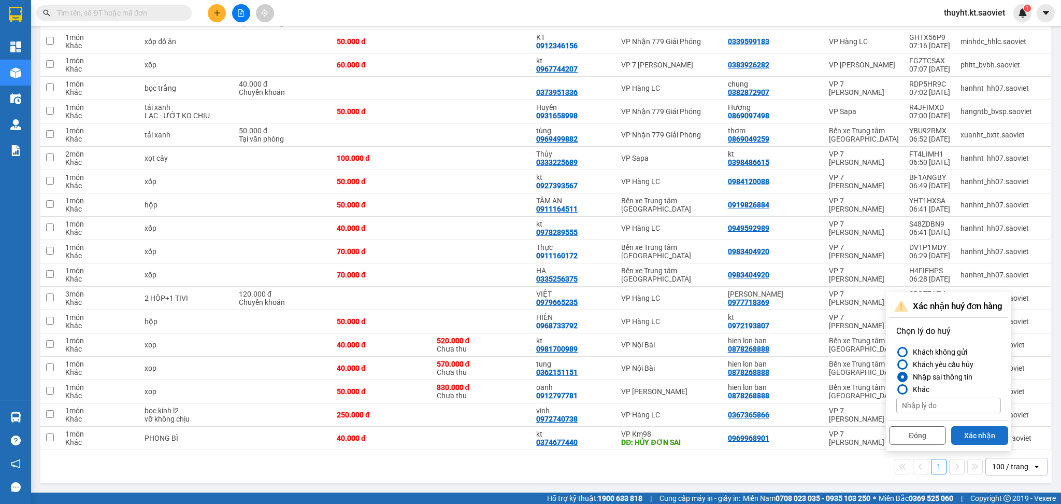
click at [988, 429] on button "Xác nhận" at bounding box center [979, 435] width 57 height 19
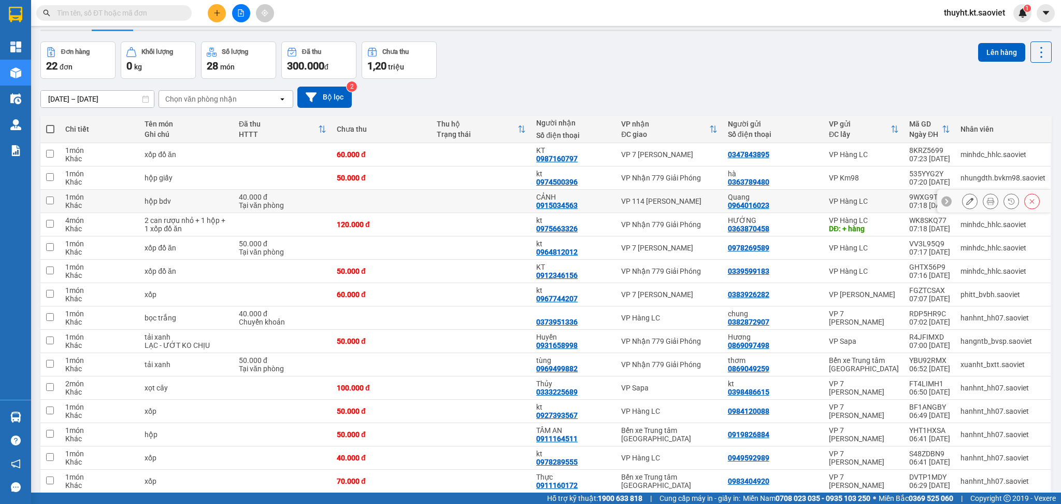
scroll to position [0, 0]
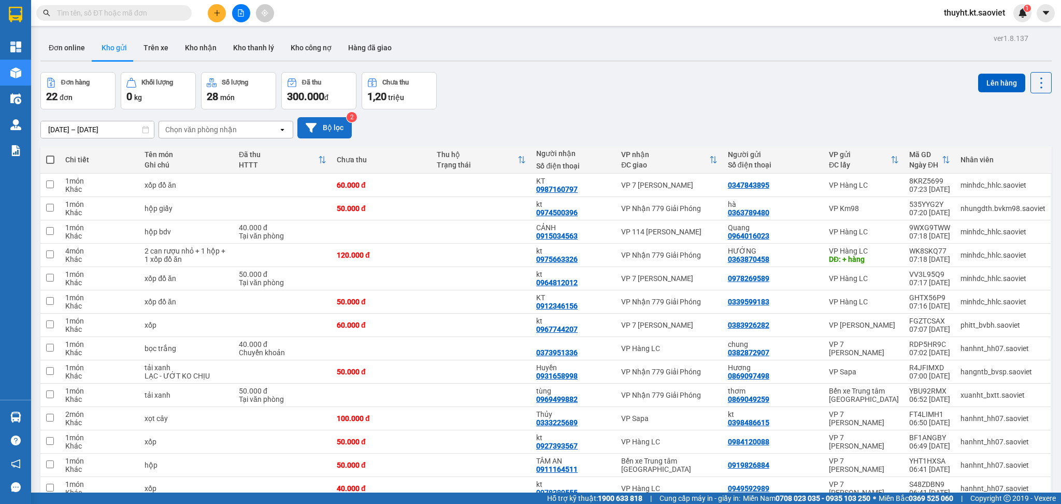
click at [347, 121] on button "Bộ lọc" at bounding box center [324, 127] width 54 height 21
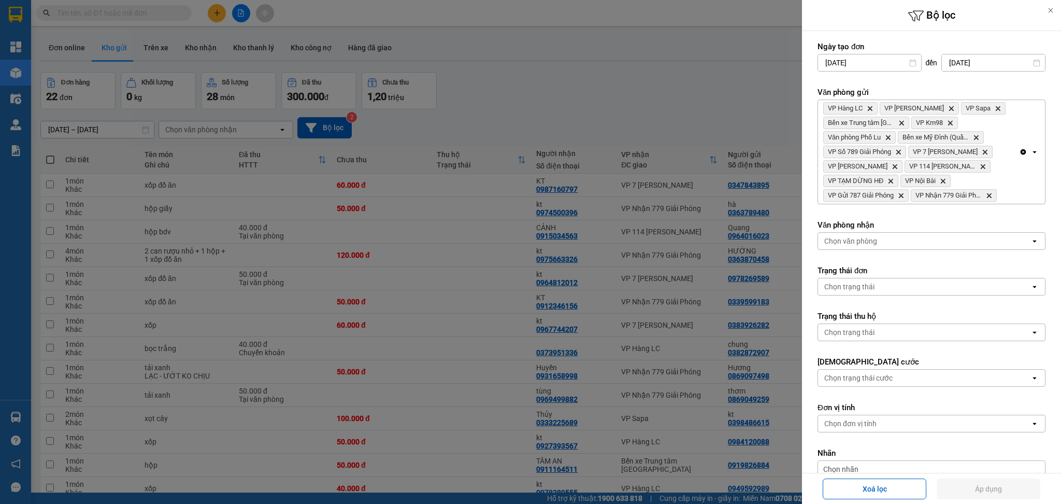
click at [965, 57] on input "12/08/2025" at bounding box center [993, 62] width 103 height 17
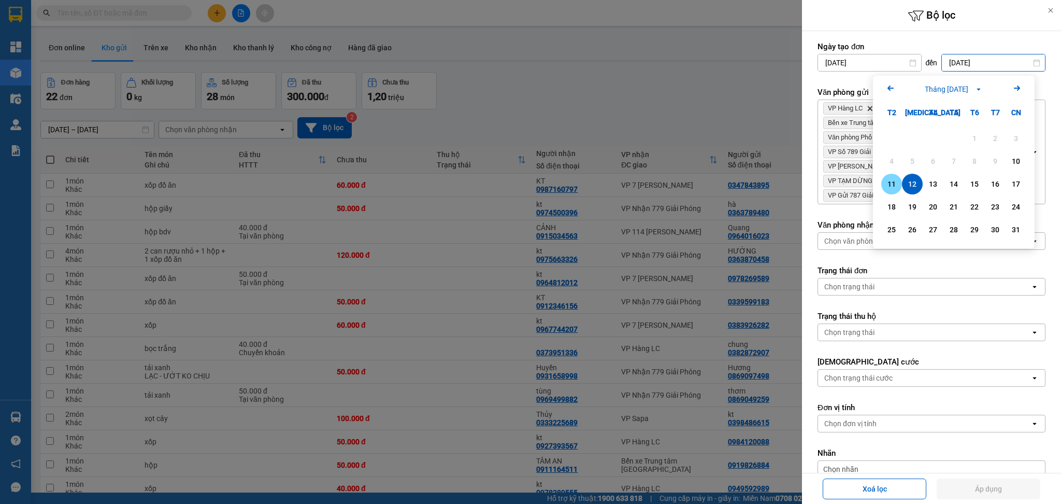
click at [898, 182] on div "11" at bounding box center [891, 184] width 15 height 12
type input "11/08/2025"
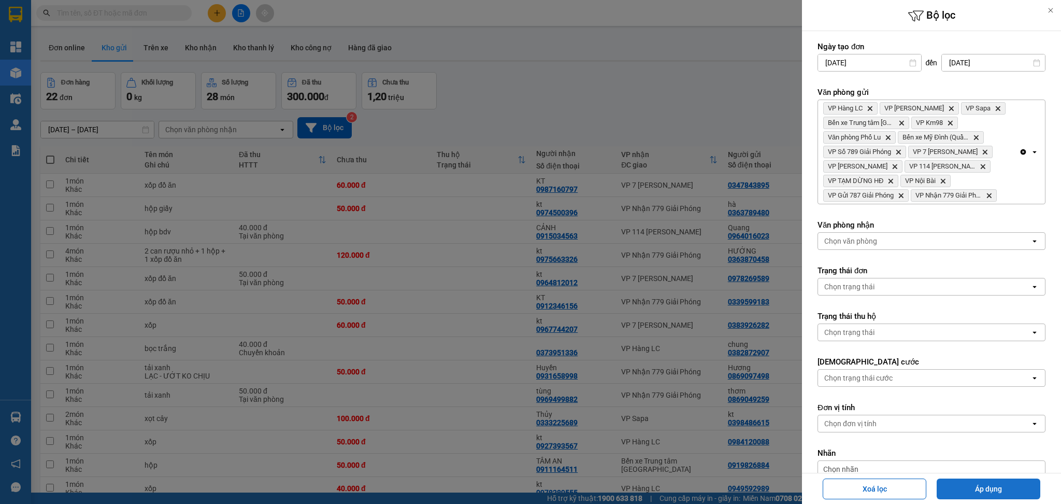
click at [976, 489] on button "Áp dụng" at bounding box center [989, 488] width 104 height 21
type input "10/08/2025 – 11/08/2025"
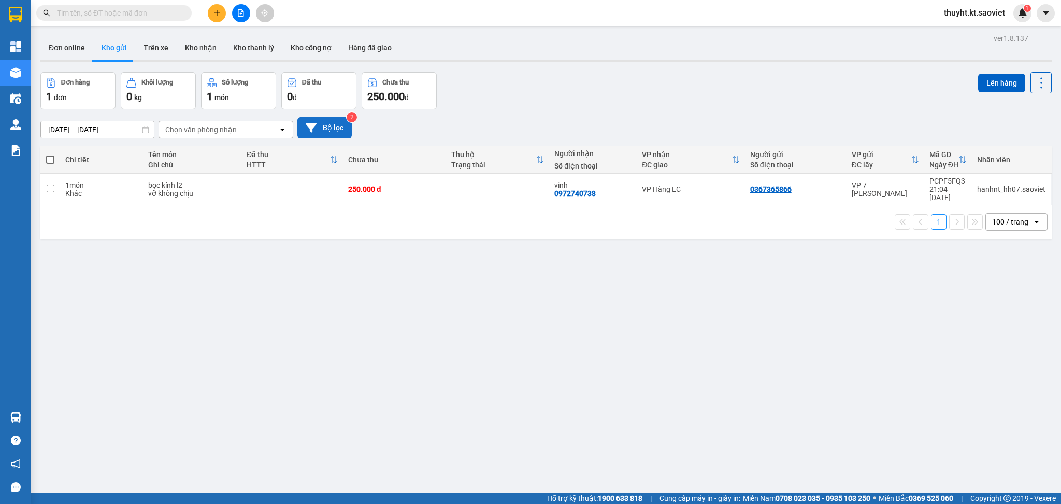
click at [327, 126] on button "Bộ lọc" at bounding box center [324, 127] width 54 height 21
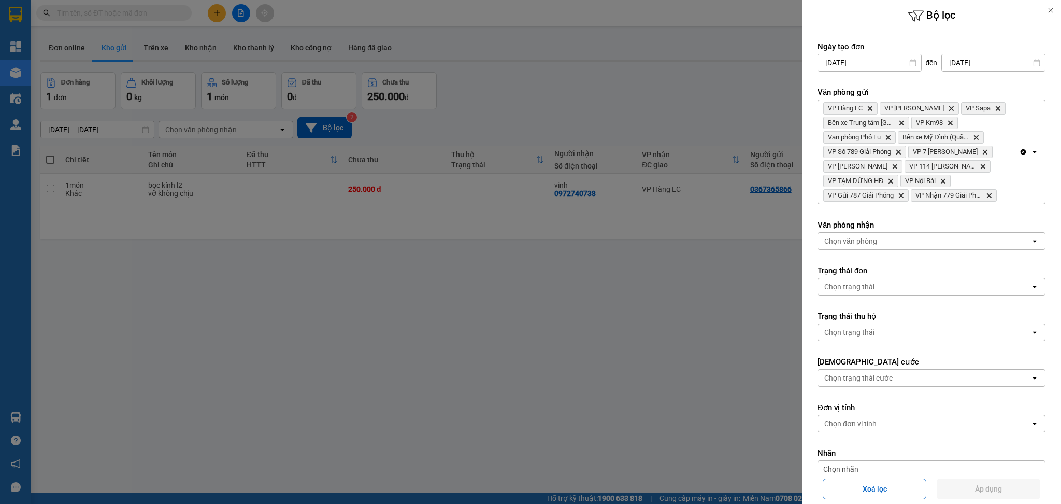
click at [678, 372] on div at bounding box center [530, 252] width 1061 height 504
